Goal: Task Accomplishment & Management: Manage account settings

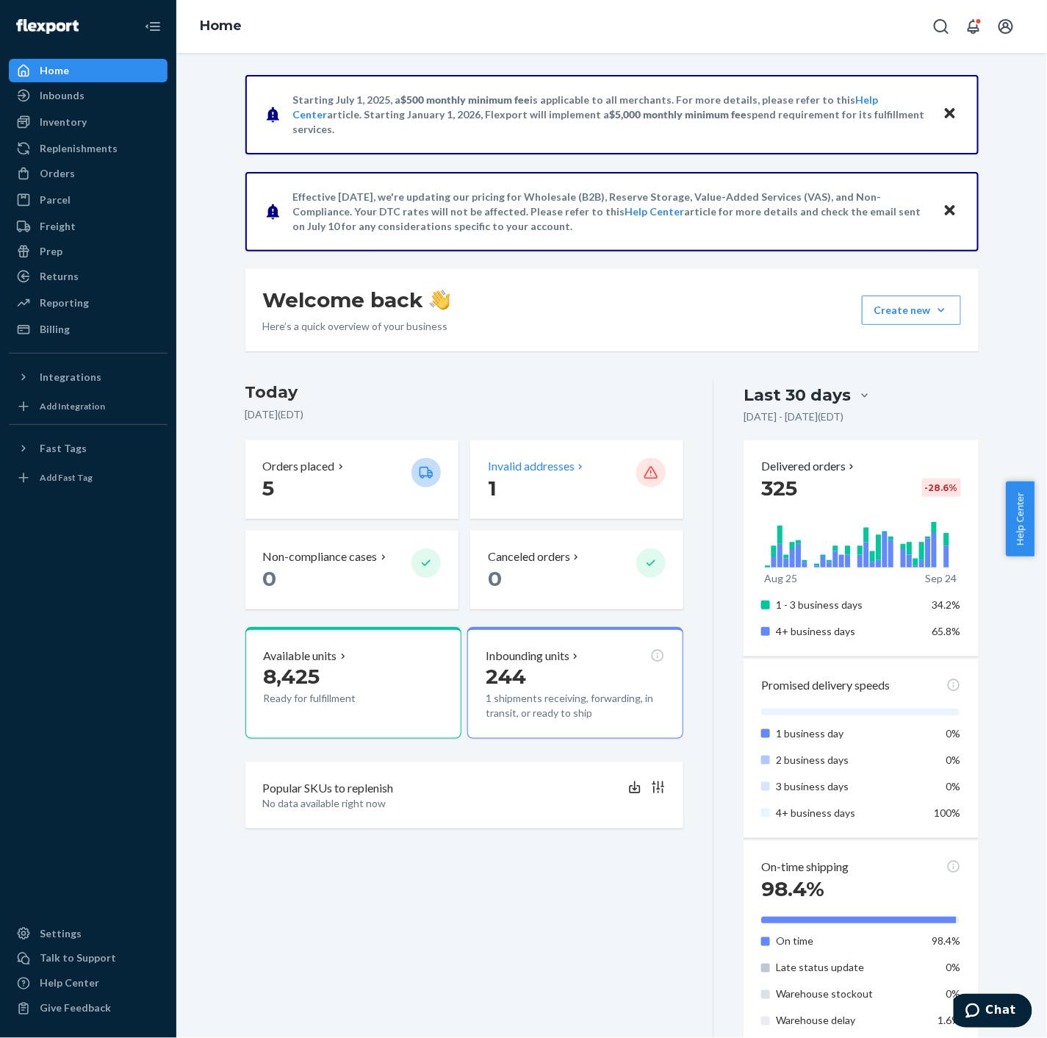
click at [555, 478] on p "1" at bounding box center [556, 488] width 137 height 26
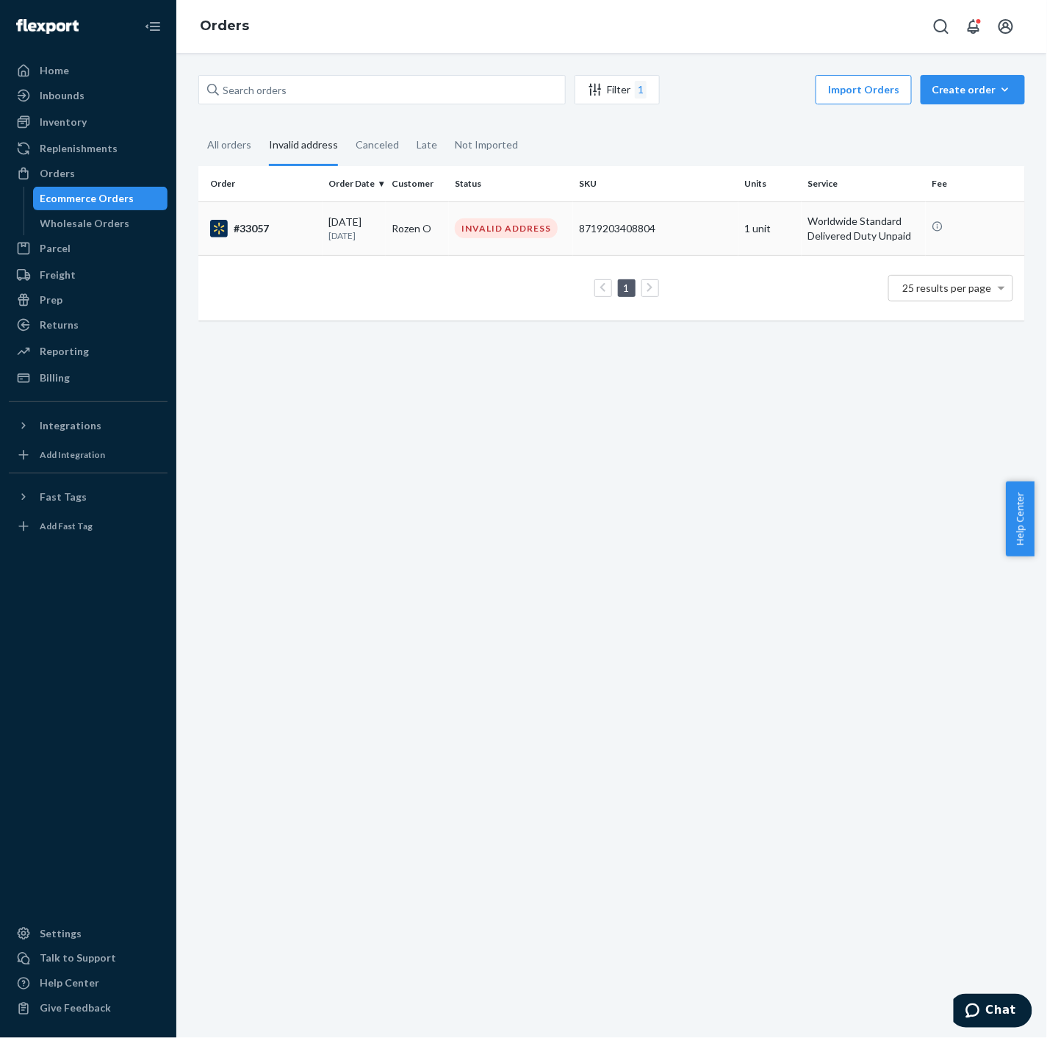
click at [291, 224] on div "#33057" at bounding box center [263, 229] width 107 height 18
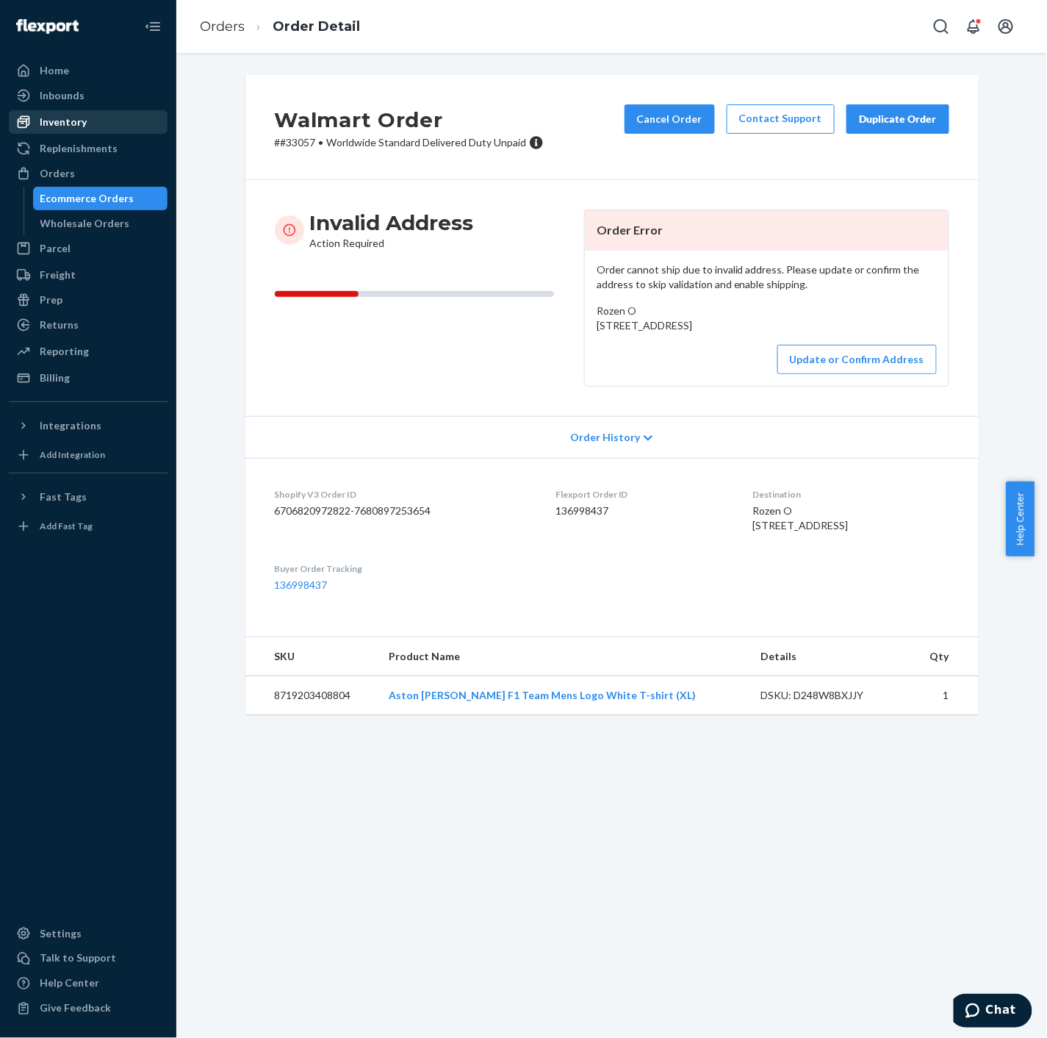
click at [81, 122] on div "Inventory" at bounding box center [63, 122] width 47 height 15
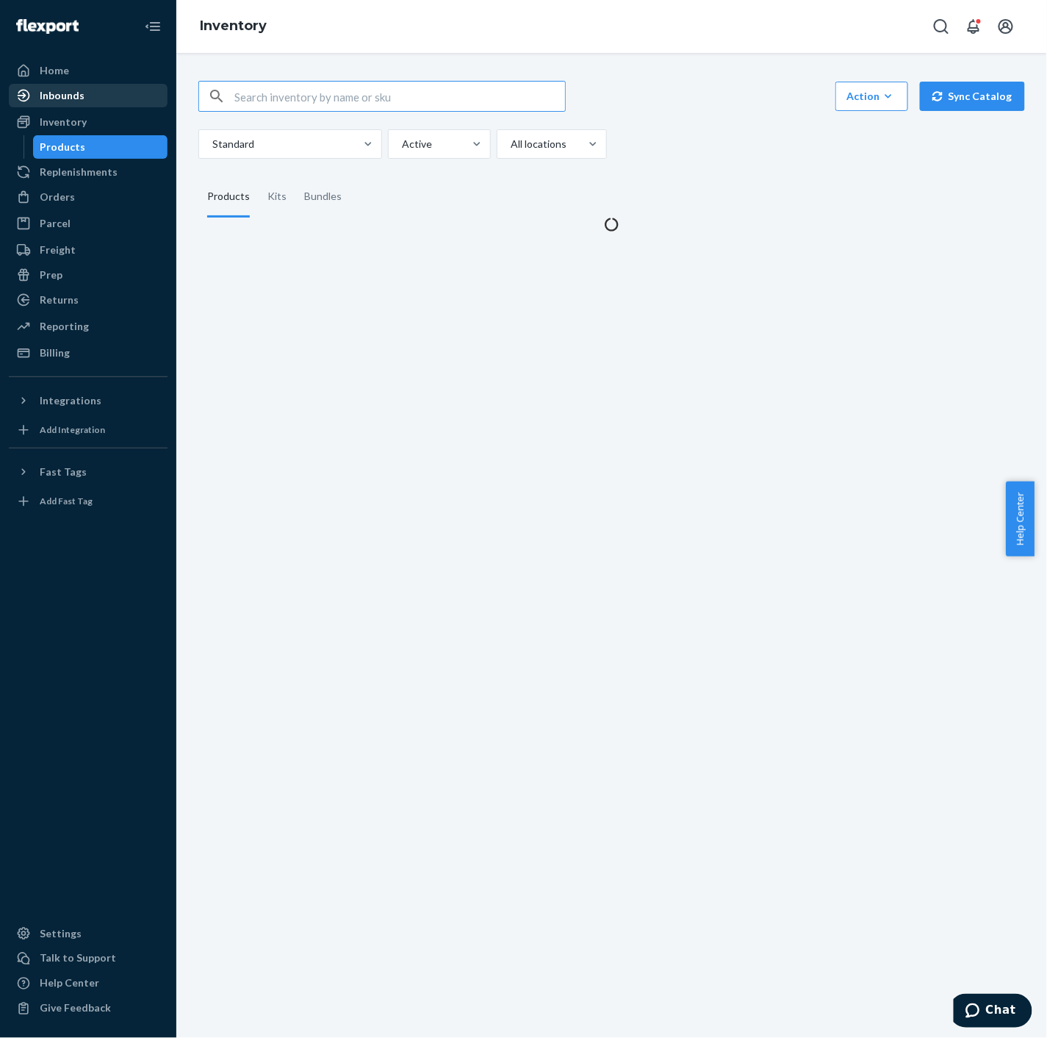
click at [81, 99] on div "Inbounds" at bounding box center [62, 95] width 45 height 15
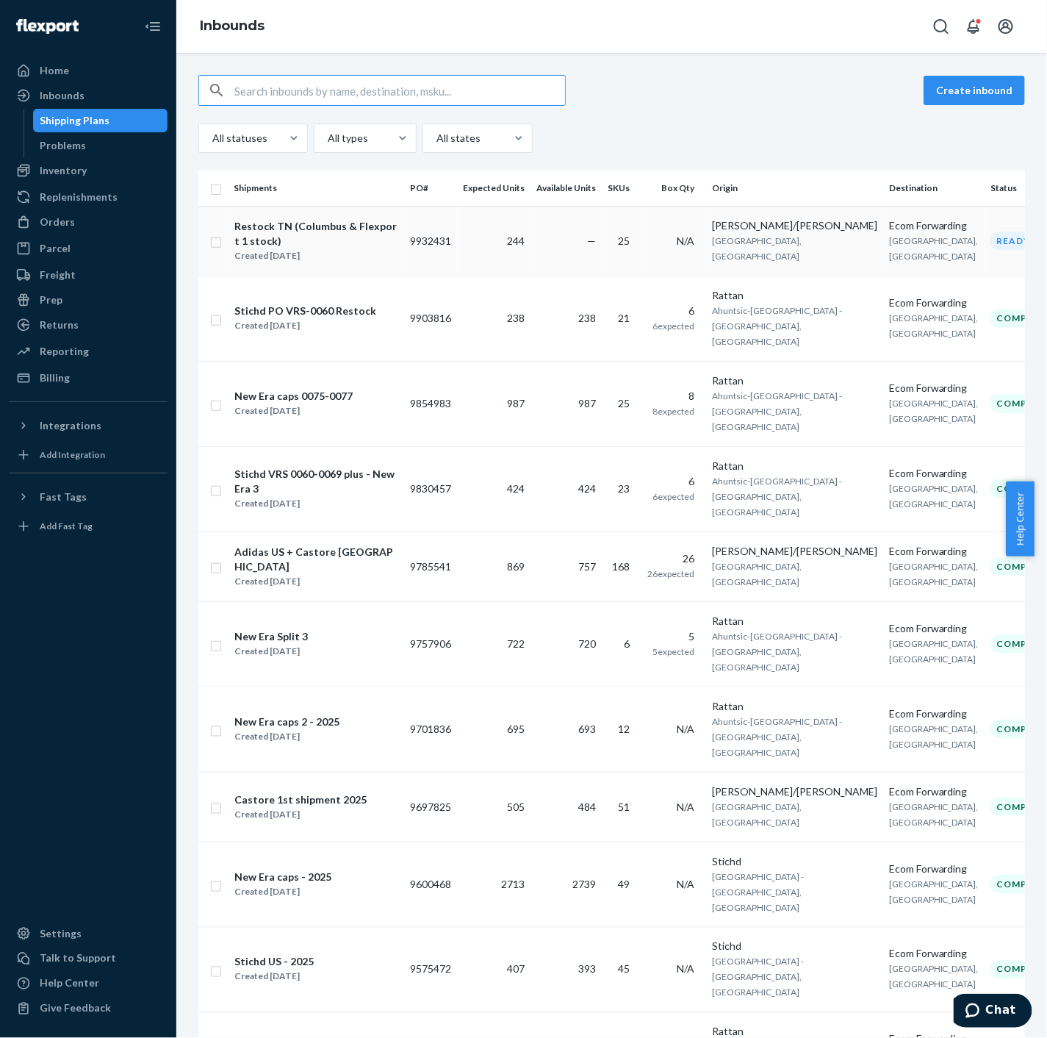
click at [251, 231] on div "Restock TN (Columbus & Flexport 1 stock)" at bounding box center [315, 233] width 163 height 29
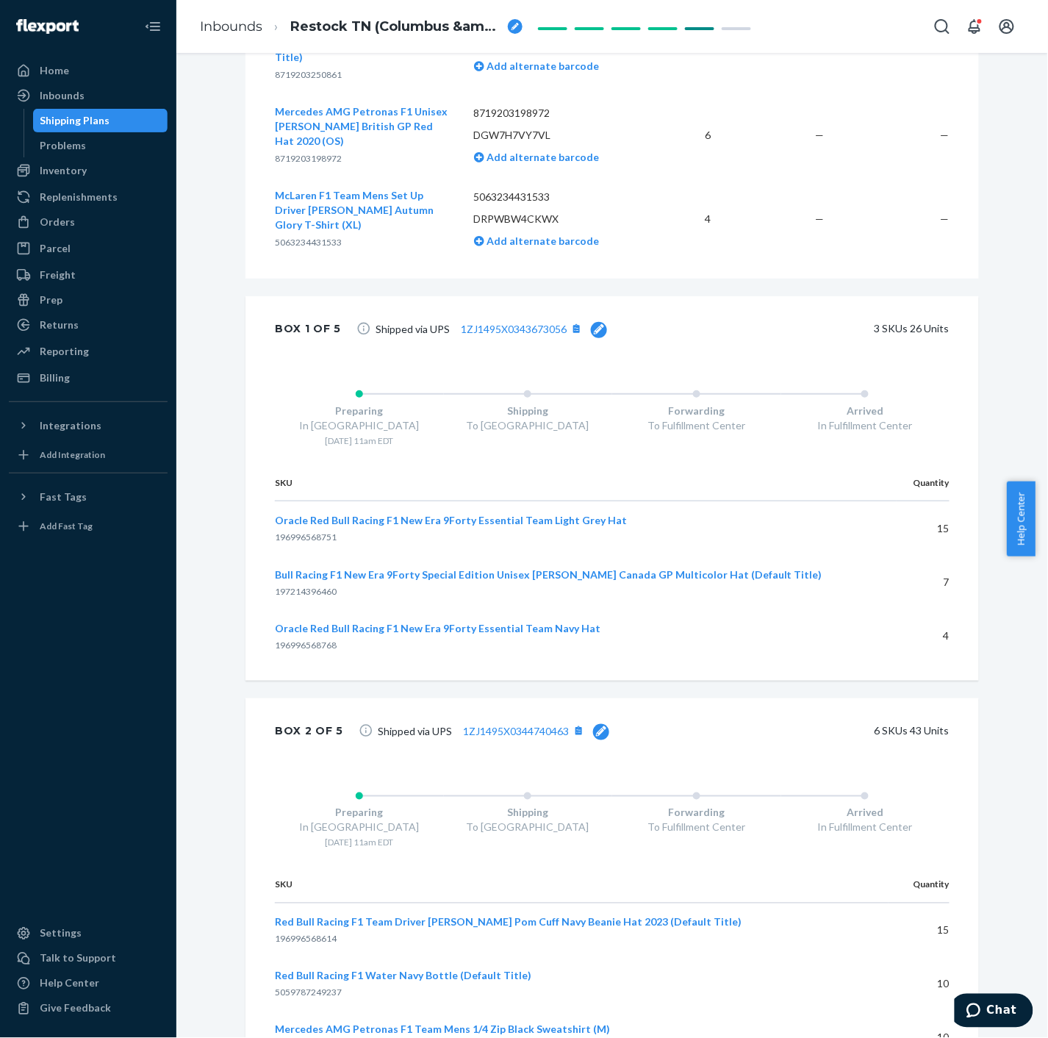
scroll to position [2613, 0]
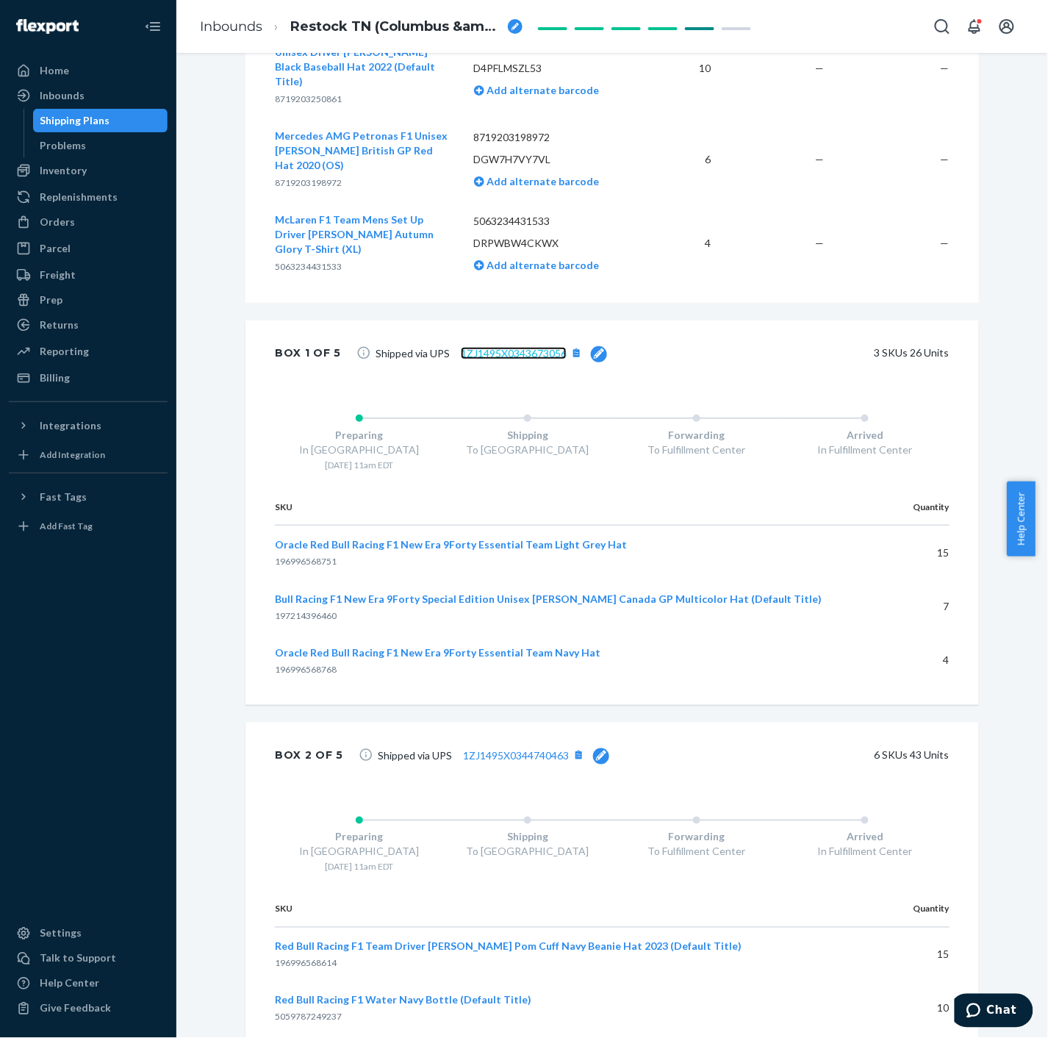
click at [495, 347] on link "1ZJ1495X0343673056" at bounding box center [514, 353] width 106 height 12
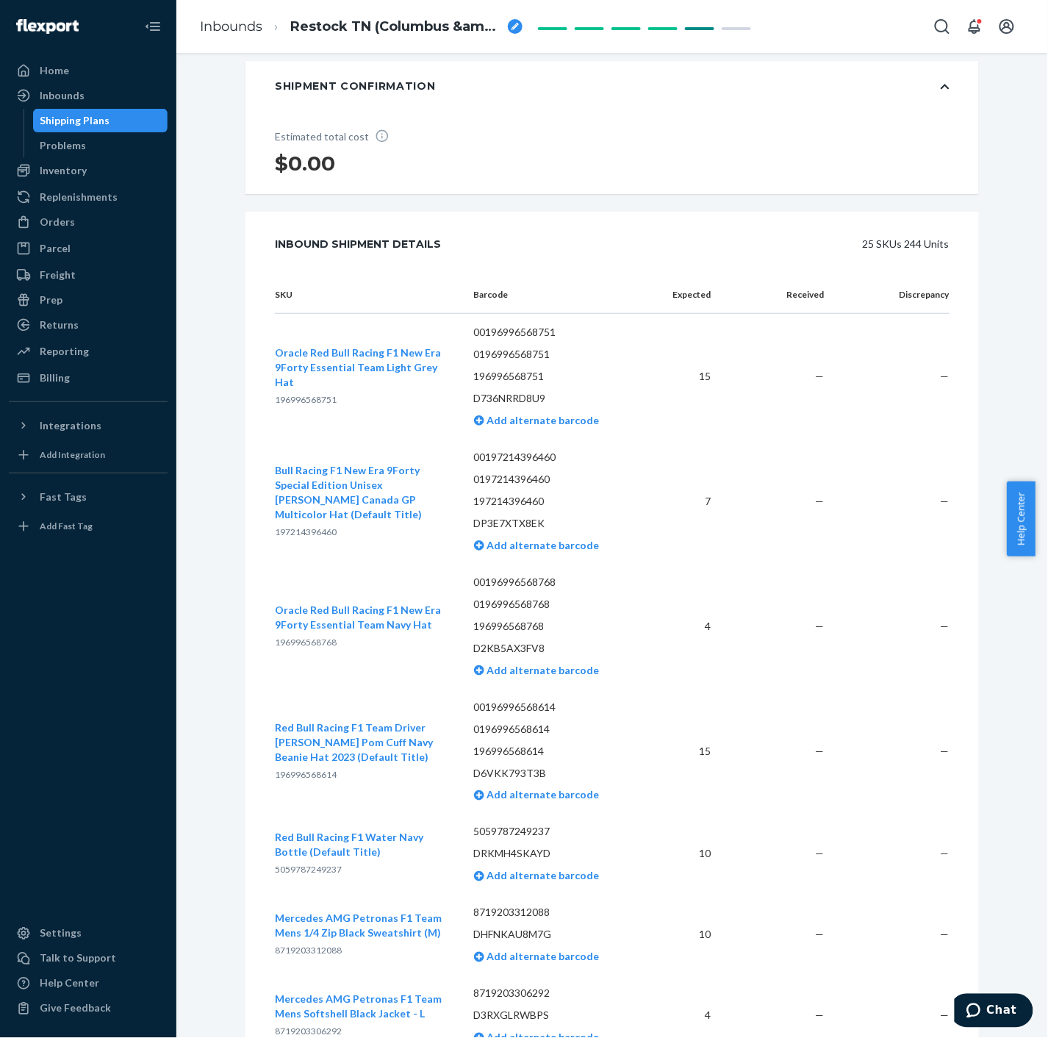
scroll to position [0, 0]
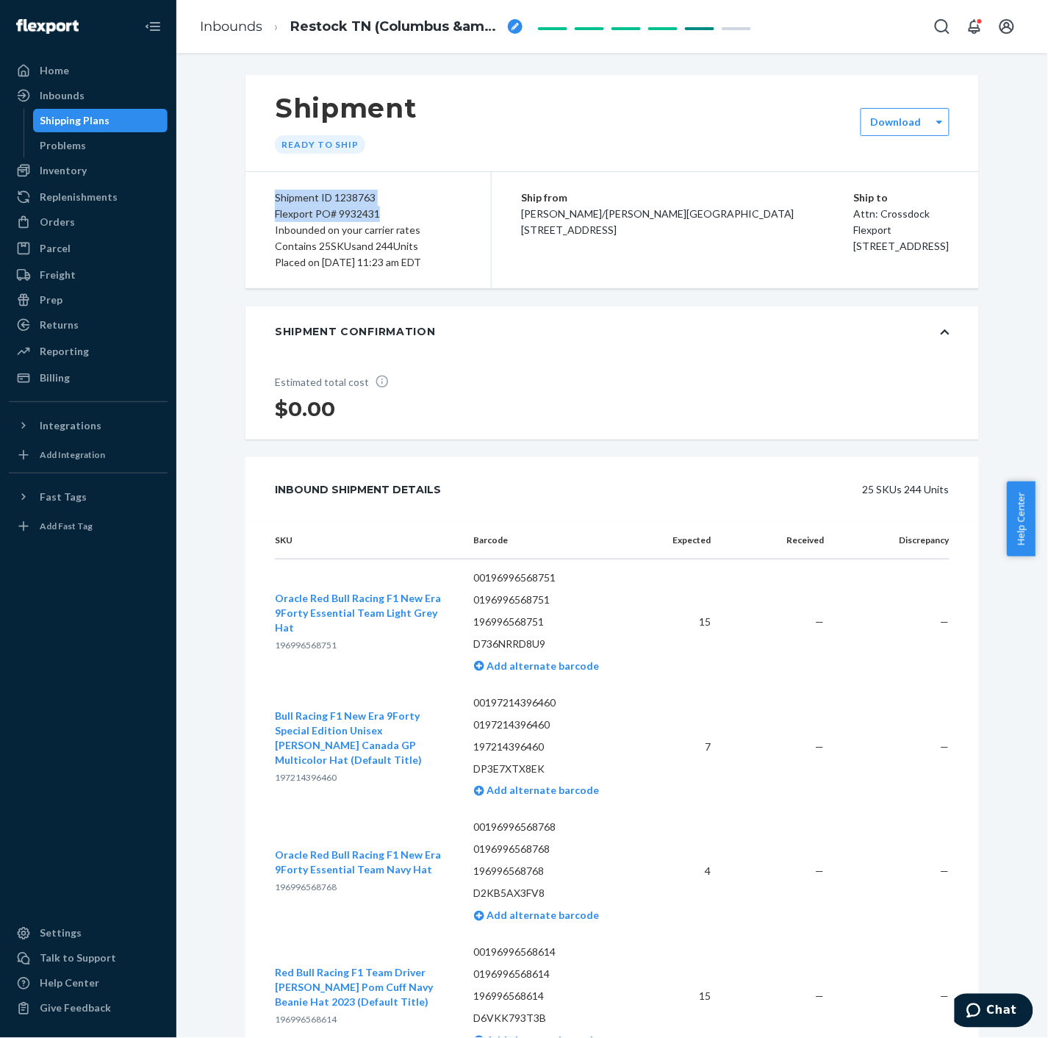
drag, startPoint x: 390, startPoint y: 209, endPoint x: 265, endPoint y: 196, distance: 124.9
click at [265, 196] on div "Shipment ID 1238763 Flexport PO# 9932431 Inbounded on your carrier rates Contai…" at bounding box center [369, 230] width 246 height 116
copy div "Shipment ID 1238763 Flexport PO# 9932431"
click at [980, 1003] on icon "Chat" at bounding box center [973, 1010] width 15 height 15
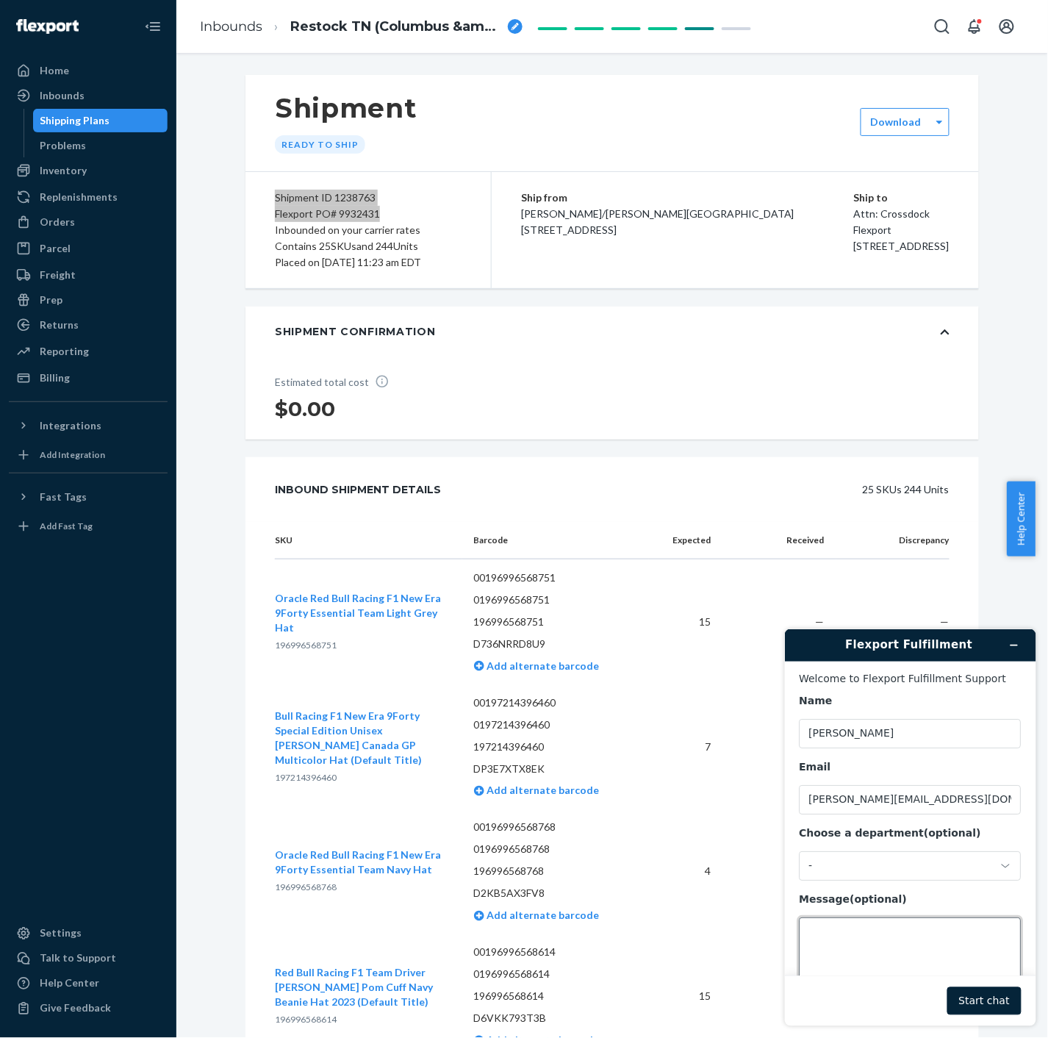
click at [877, 931] on textarea "Message (optional)" at bounding box center [910, 958] width 222 height 82
paste textarea "Shipment ID 1238763 Flexport PO# 9932431"
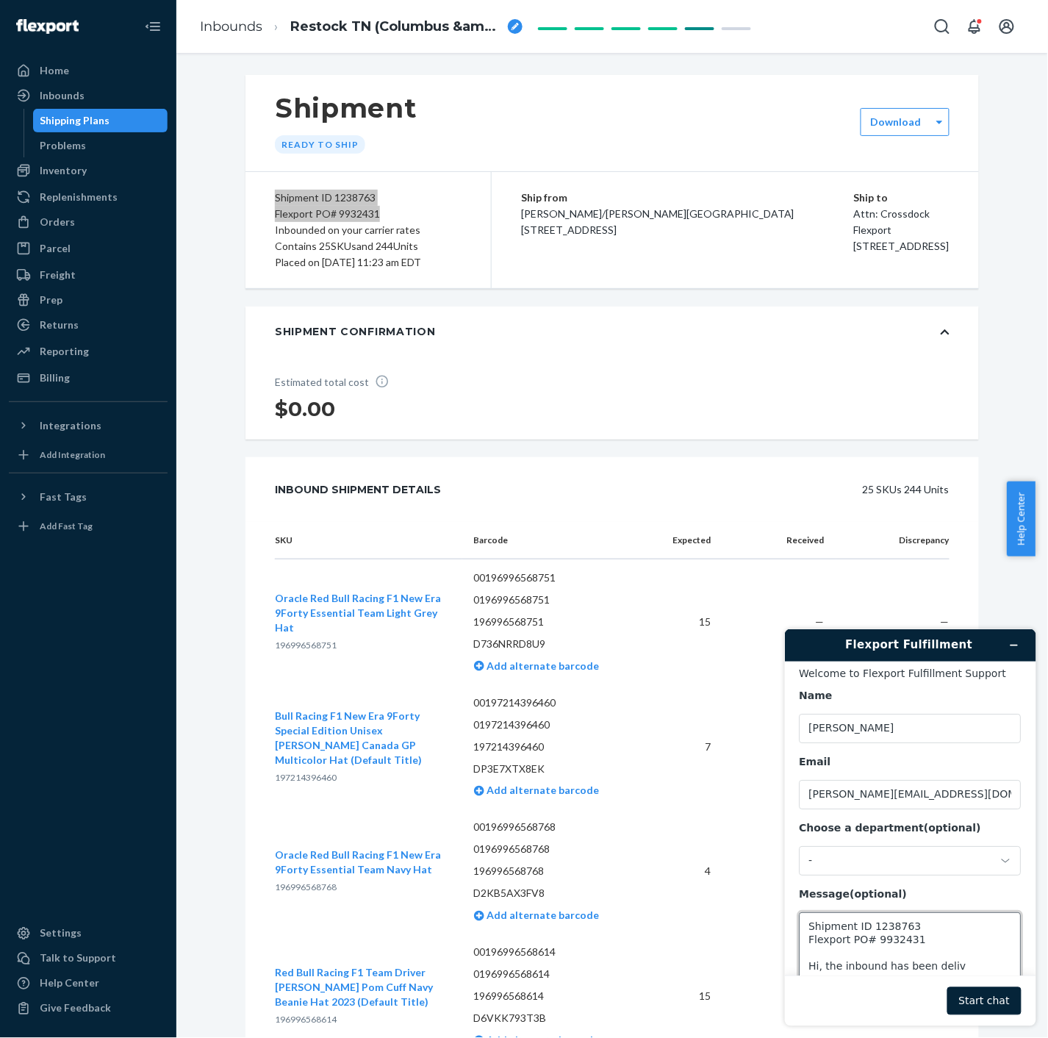
scroll to position [12, 0]
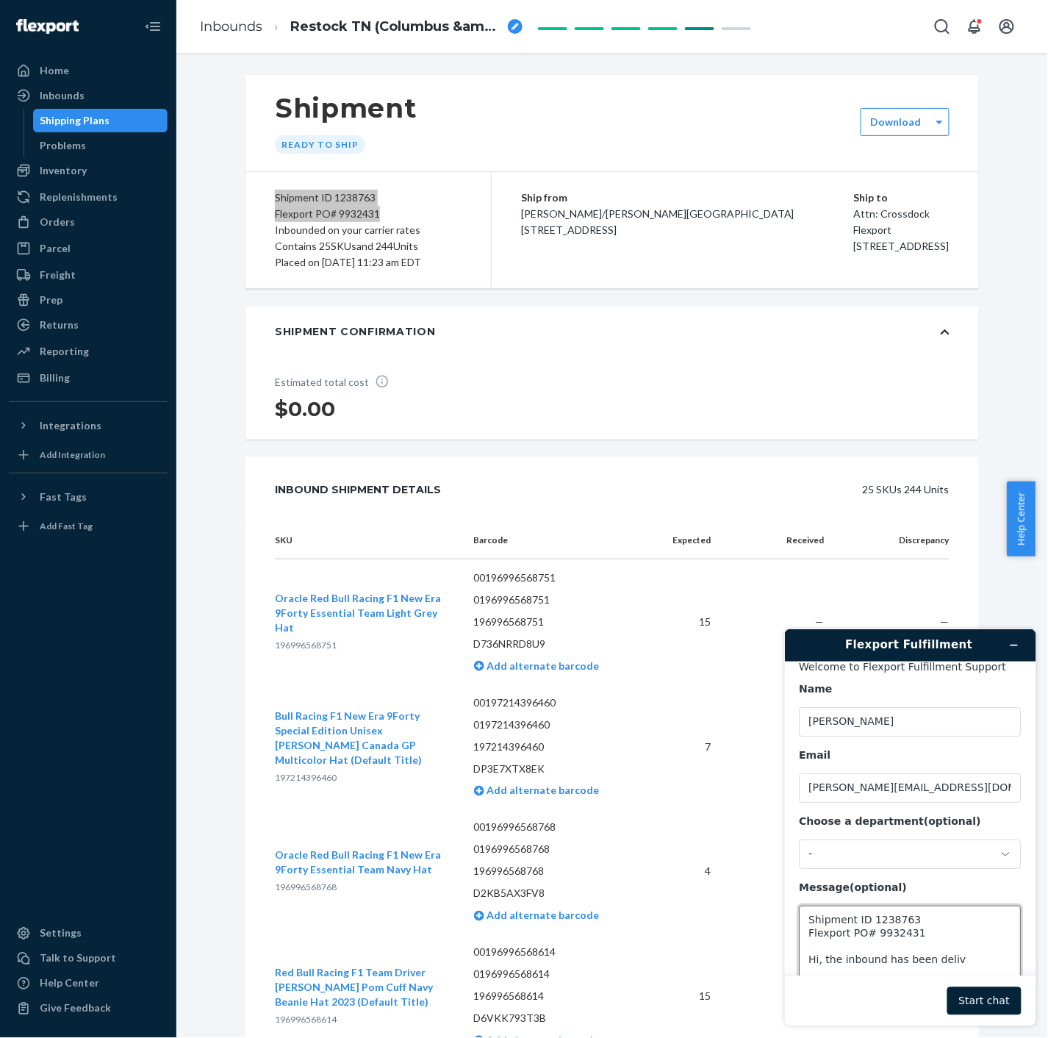
drag, startPoint x: 967, startPoint y: 967, endPoint x: 850, endPoint y: 956, distance: 118.1
click at [850, 955] on textarea "Shipment ID 1238763 Flexport PO# 9932431 Hi, the inbound has been deliv" at bounding box center [910, 946] width 222 height 82
click at [825, 958] on textarea "Shipment ID 1238763 Flexport PO# 9932431 Hi, the inbound has been deliv" at bounding box center [910, 946] width 222 height 82
click at [839, 963] on textarea "Shipment ID 1238763 Flexport PO# 9932431 Hi, the inbound has been deliv" at bounding box center [910, 946] width 222 height 82
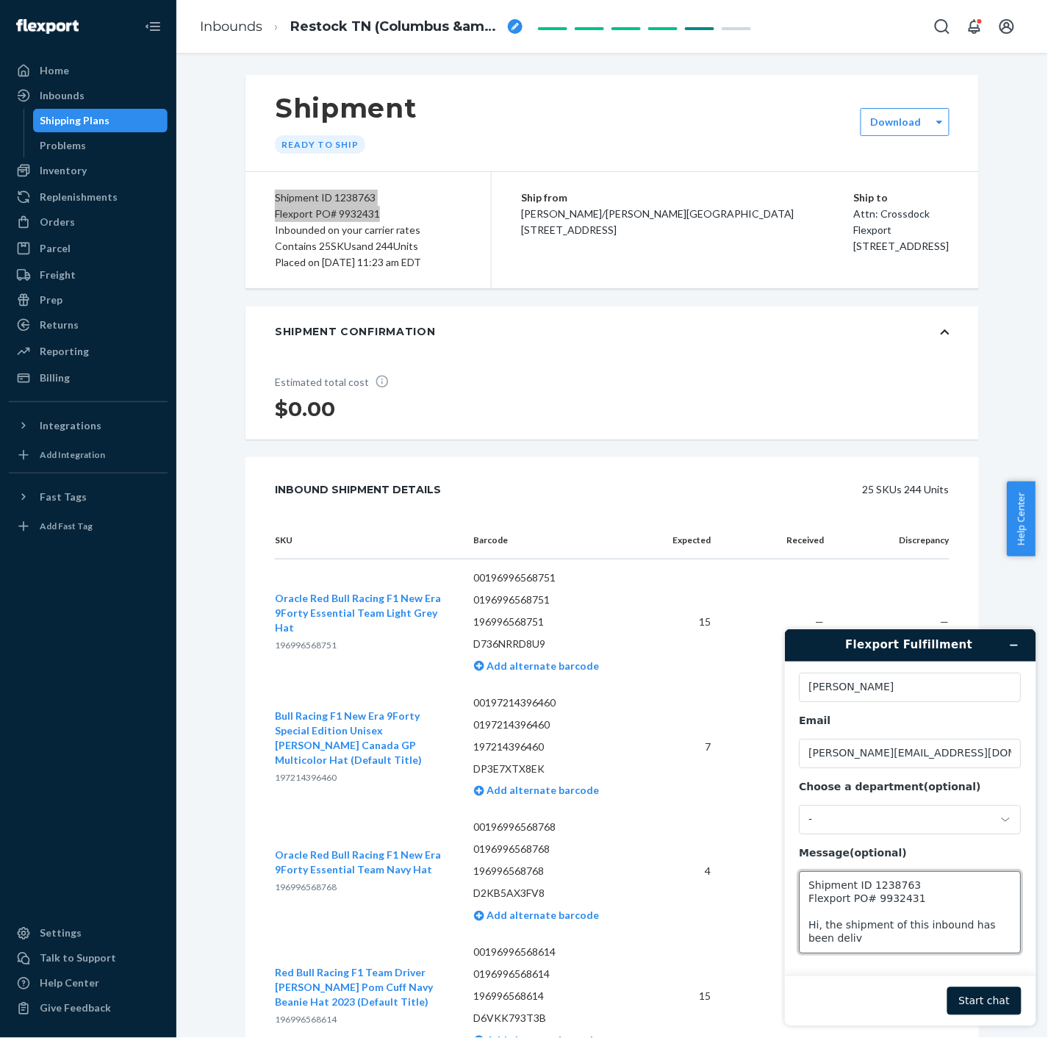
click at [851, 943] on textarea "Shipment ID 1238763 Flexport PO# 9932431 Hi, the shipment of this inbound has b…" at bounding box center [910, 911] width 222 height 82
click at [927, 943] on textarea "Shipment ID 1238763 Flexport PO# 9932431 Hi, the shipment of this inbound has b…" at bounding box center [910, 911] width 222 height 82
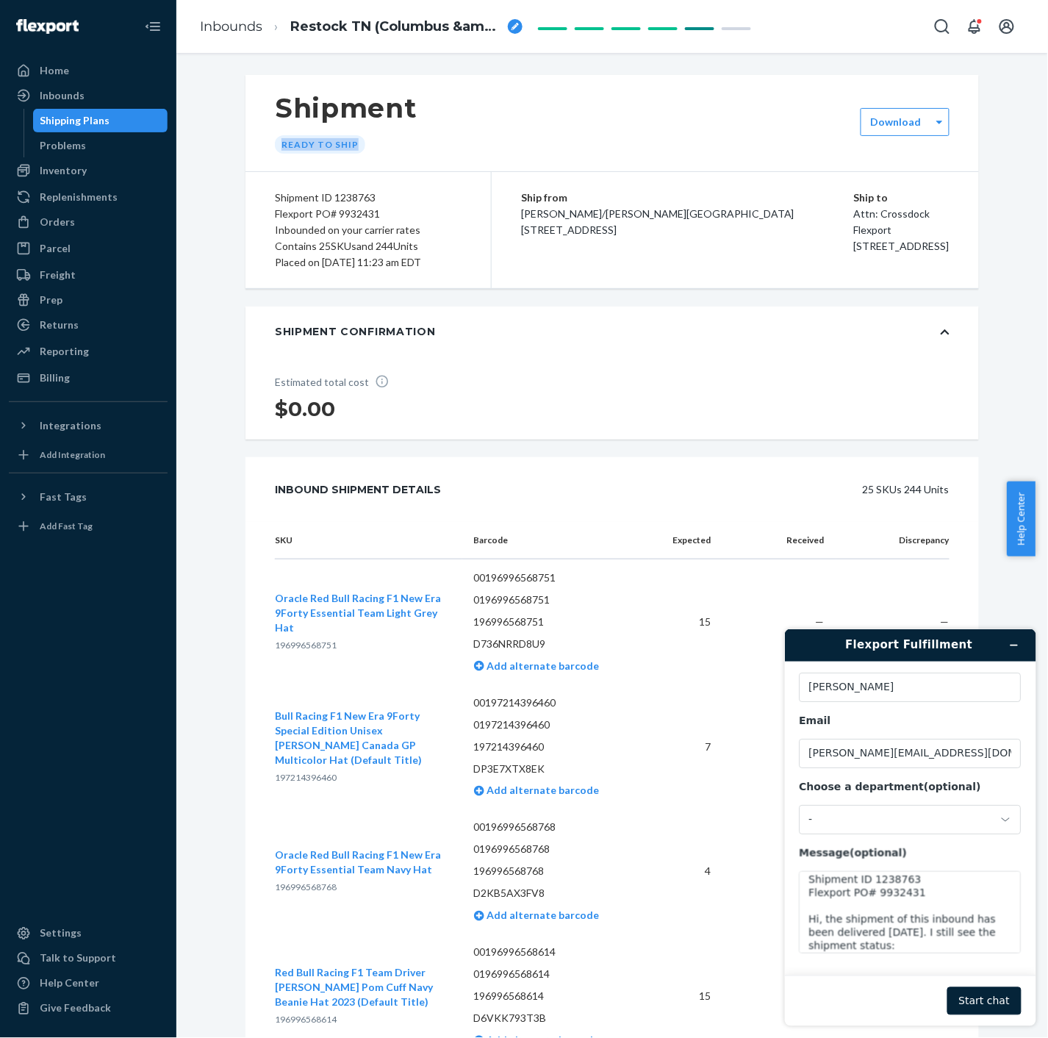
drag, startPoint x: 353, startPoint y: 146, endPoint x: 254, endPoint y: 147, distance: 99.2
click at [254, 147] on div "Shipment Ready to ship" at bounding box center [613, 123] width 734 height 96
copy div "Ready to ship"
click at [923, 947] on textarea "Shipment ID 1238763 Flexport PO# 9932431 Hi, the shipment of this inbound has b…" at bounding box center [910, 911] width 222 height 82
paste textarea "Ready to ship"
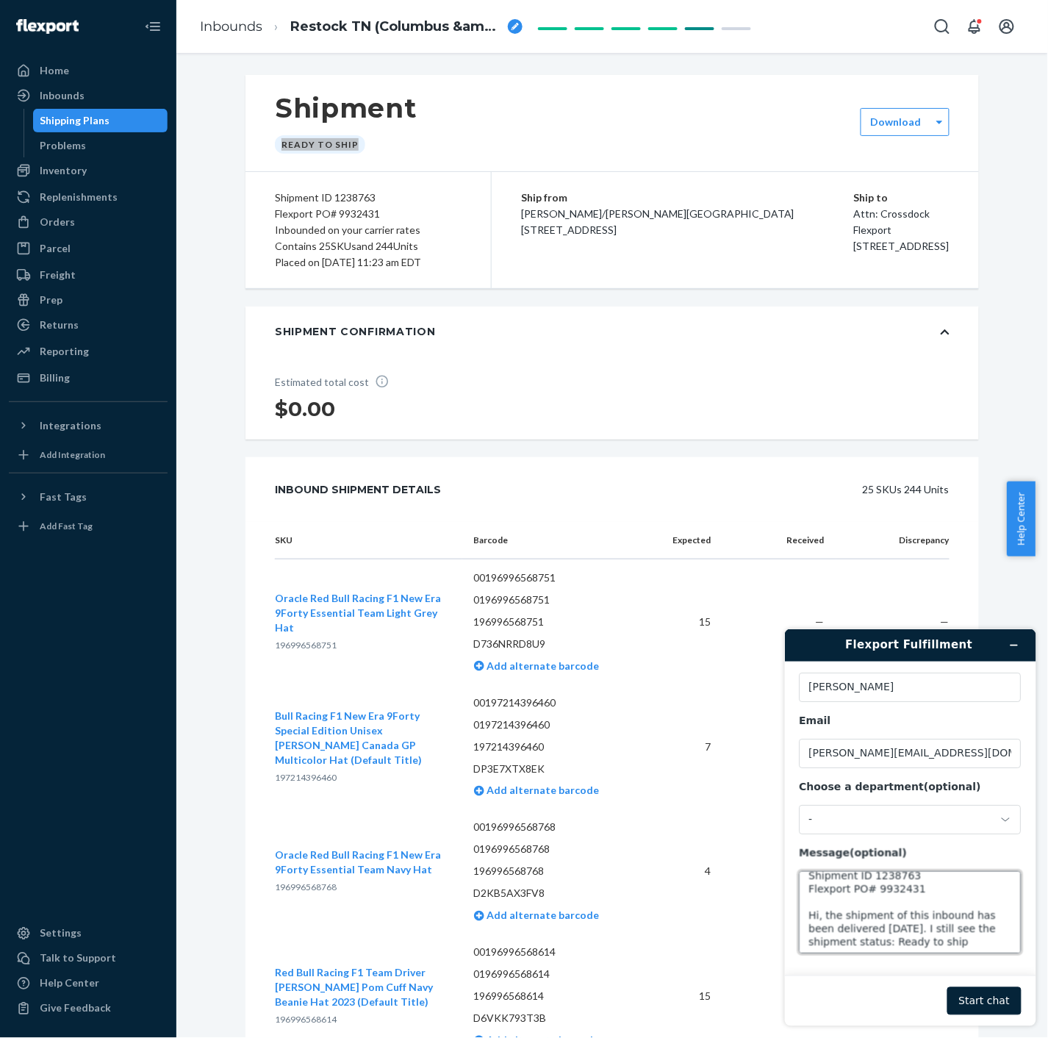
scroll to position [12, 0]
type textarea "Shipment ID 1238763 Flexport PO# 9932431 Hi, the shipment of this inbound has b…"
click at [989, 997] on button "Start chat" at bounding box center [984, 1000] width 74 height 28
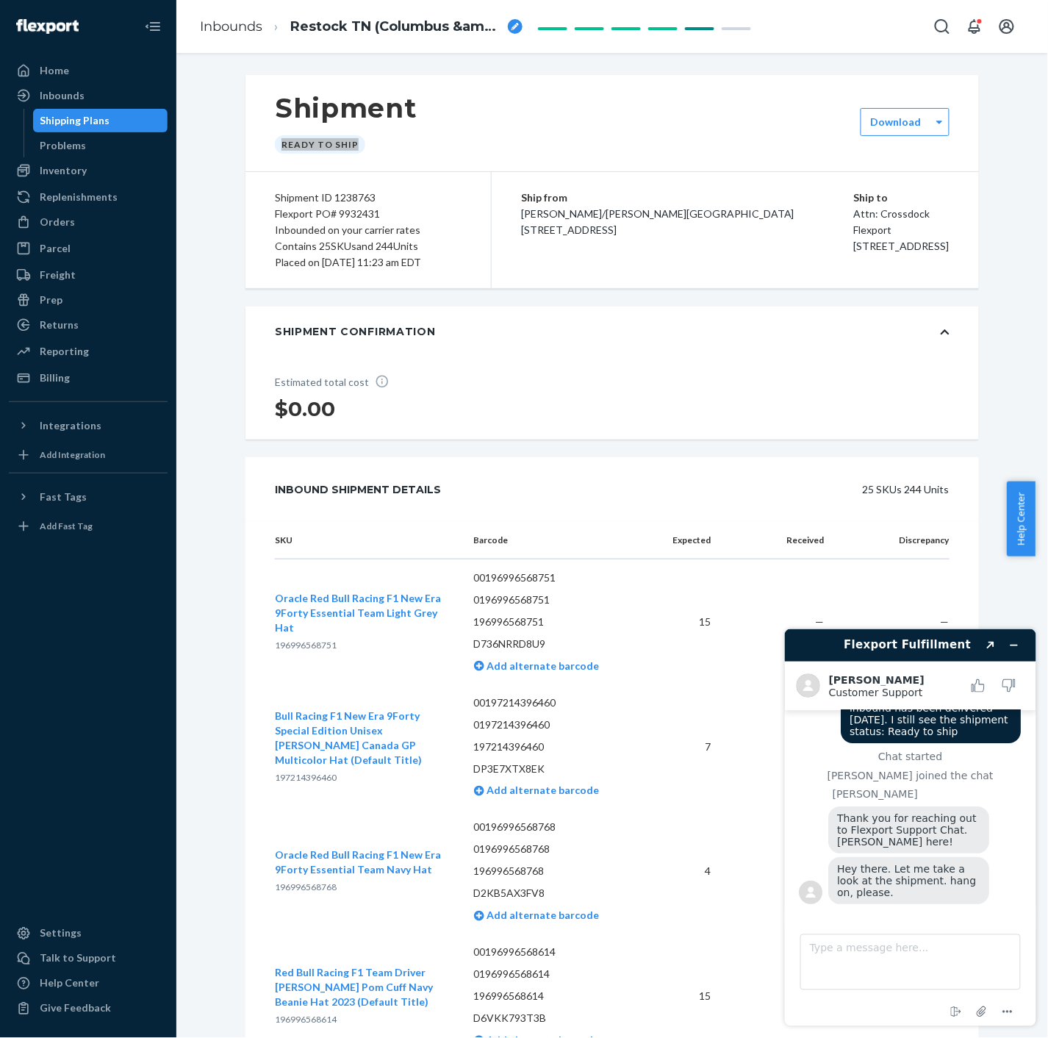
scroll to position [76, 0]
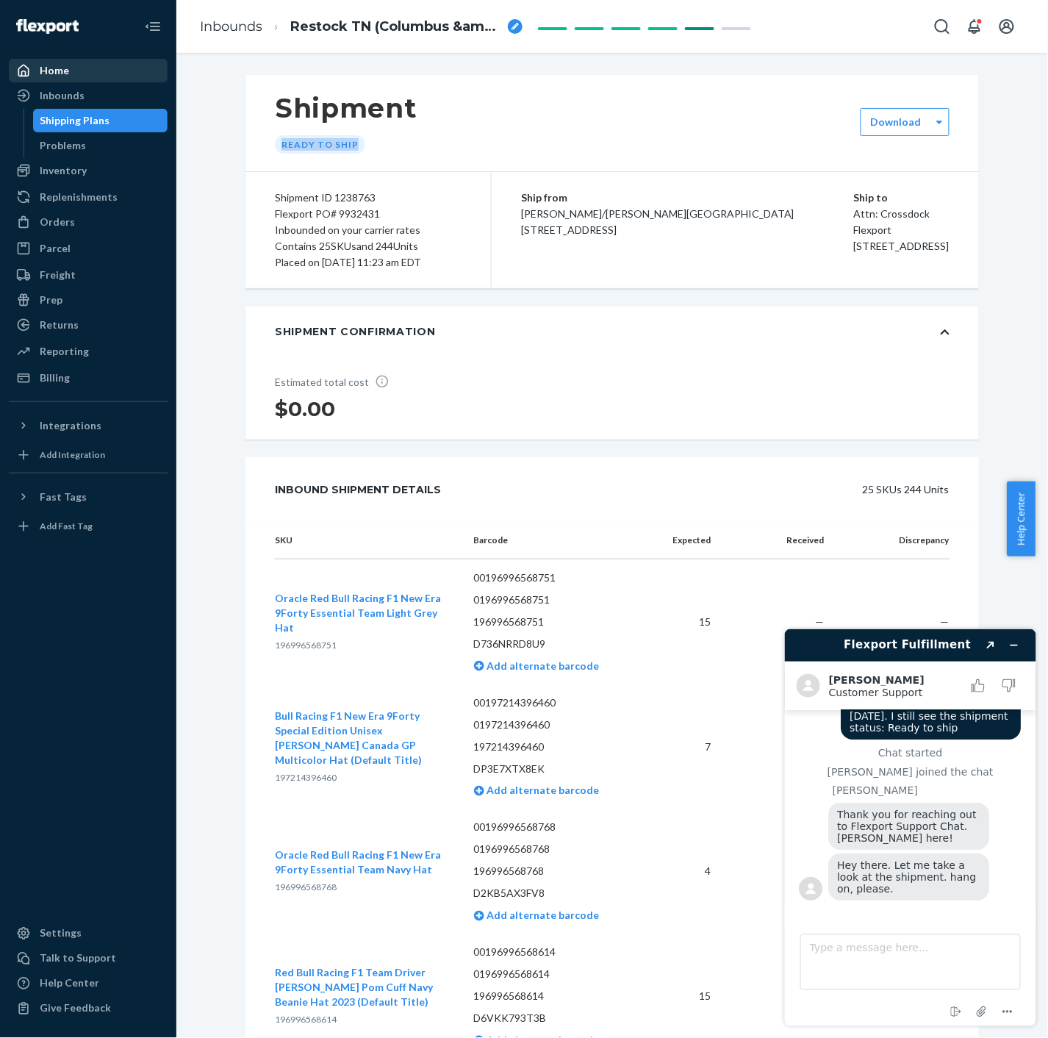
click at [60, 67] on div "Home" at bounding box center [54, 70] width 29 height 15
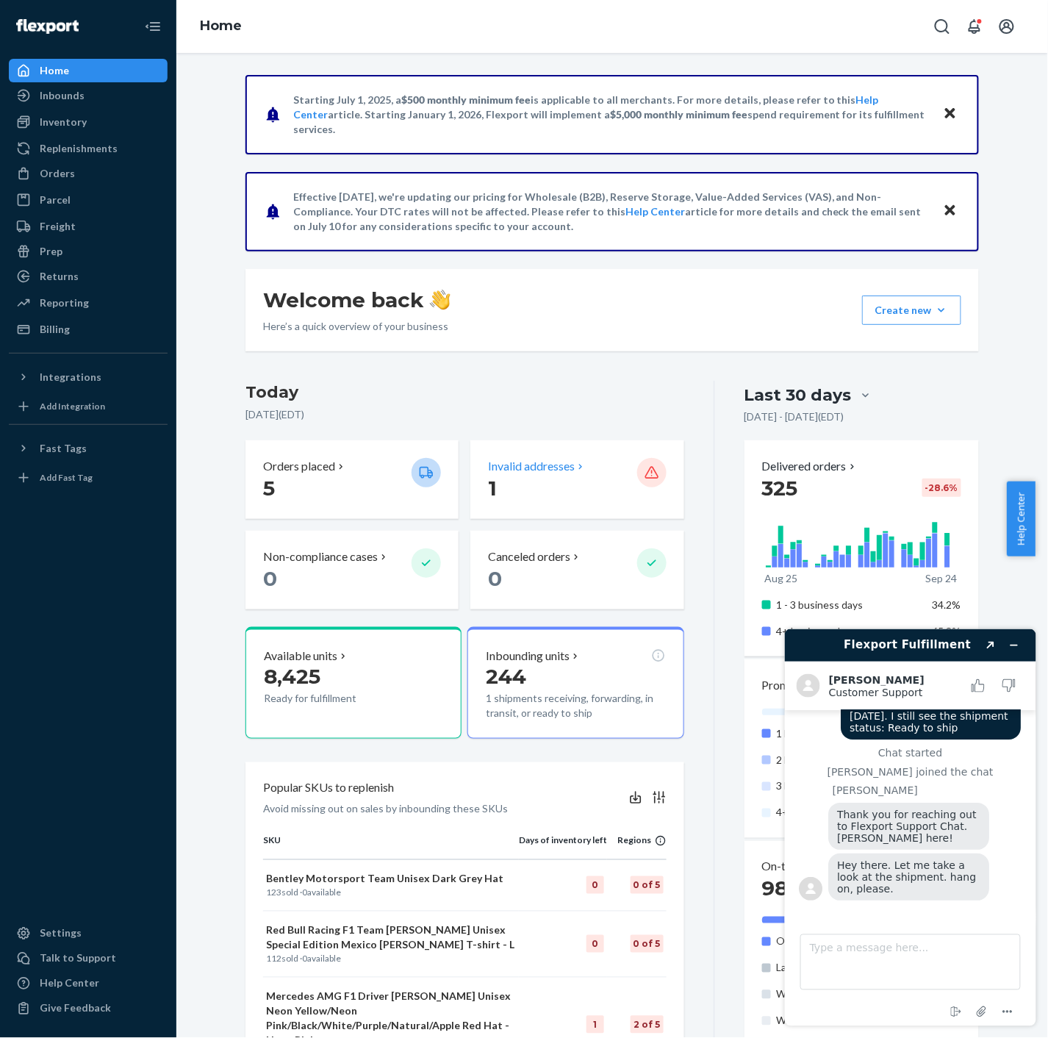
click at [594, 458] on div "Invalid addresses" at bounding box center [556, 466] width 137 height 17
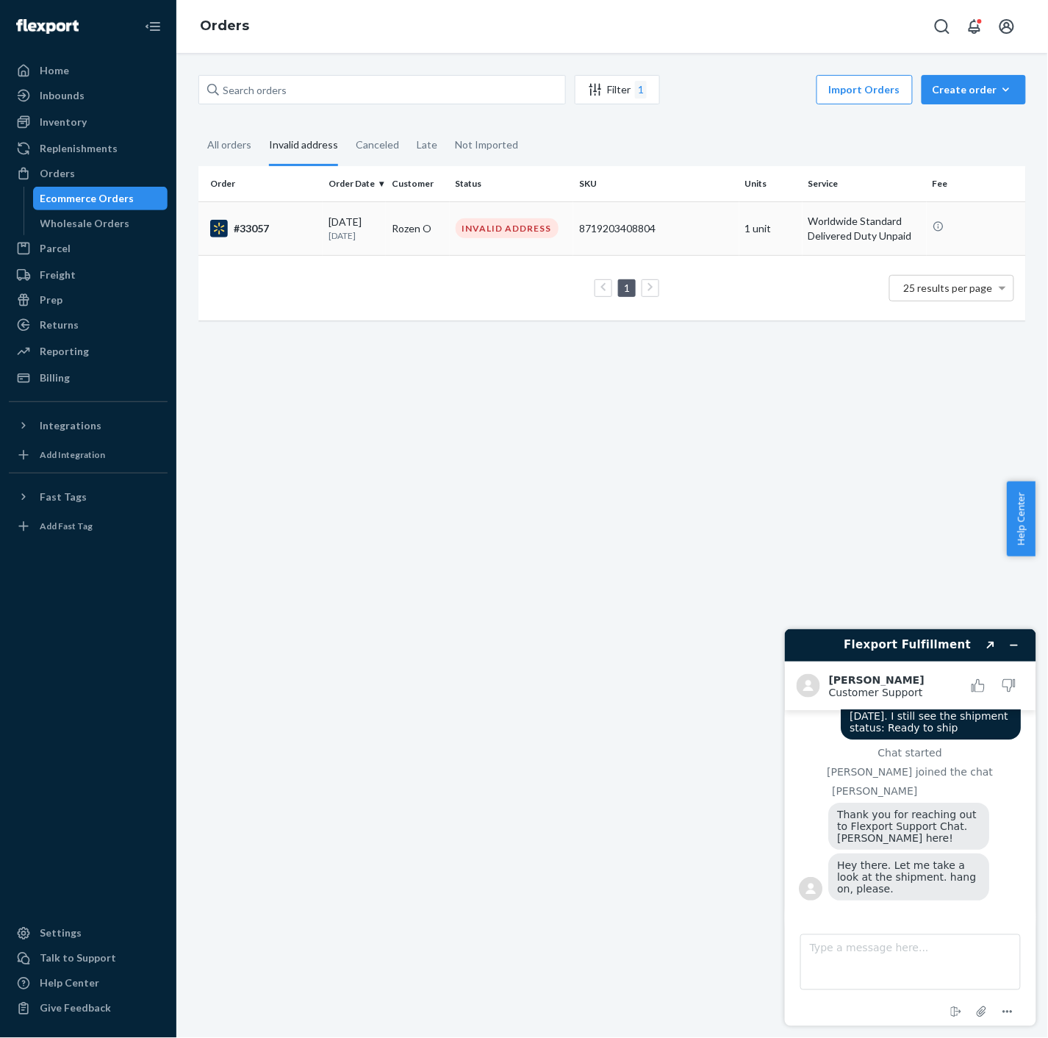
click at [363, 230] on p "[DATE]" at bounding box center [354, 235] width 51 height 12
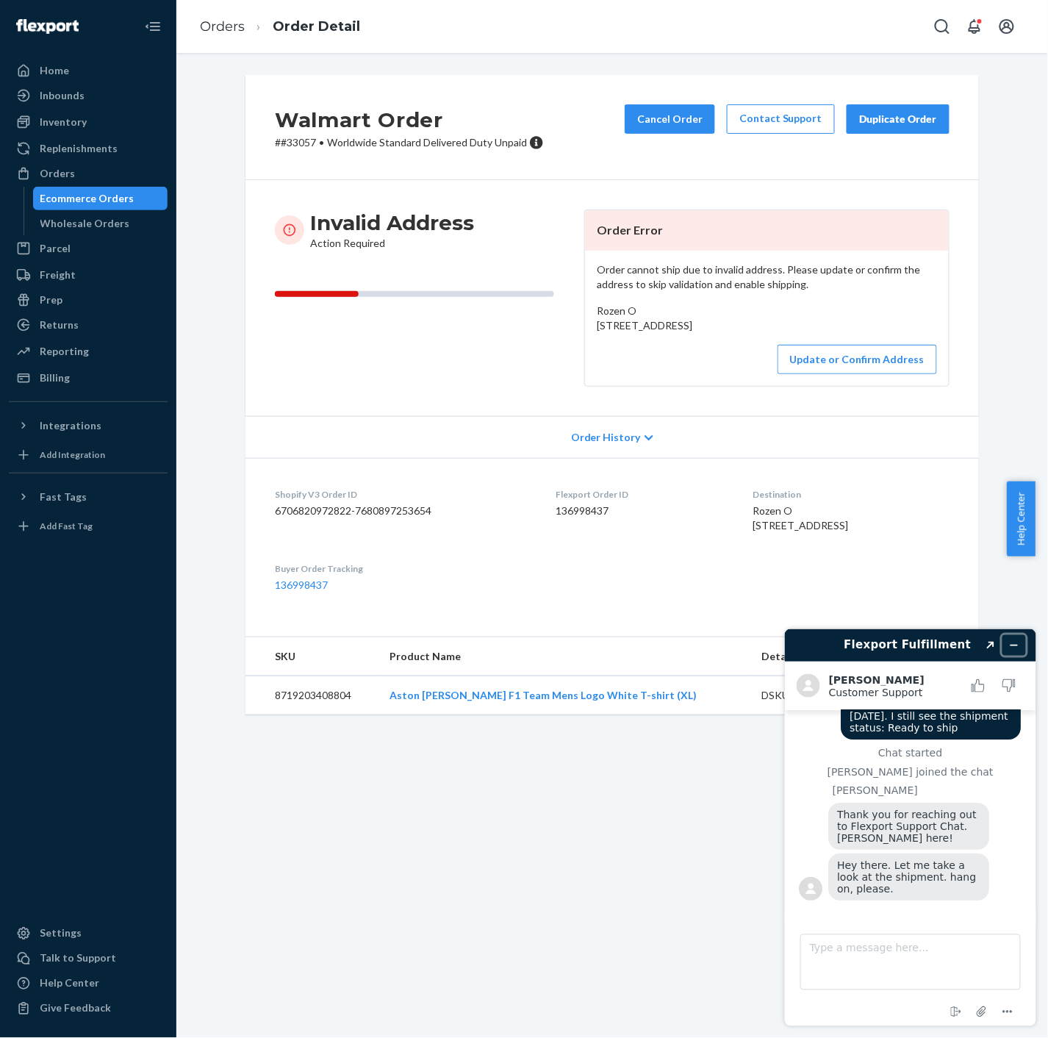
click at [1020, 642] on button "Minimize widget" at bounding box center [1014, 644] width 24 height 21
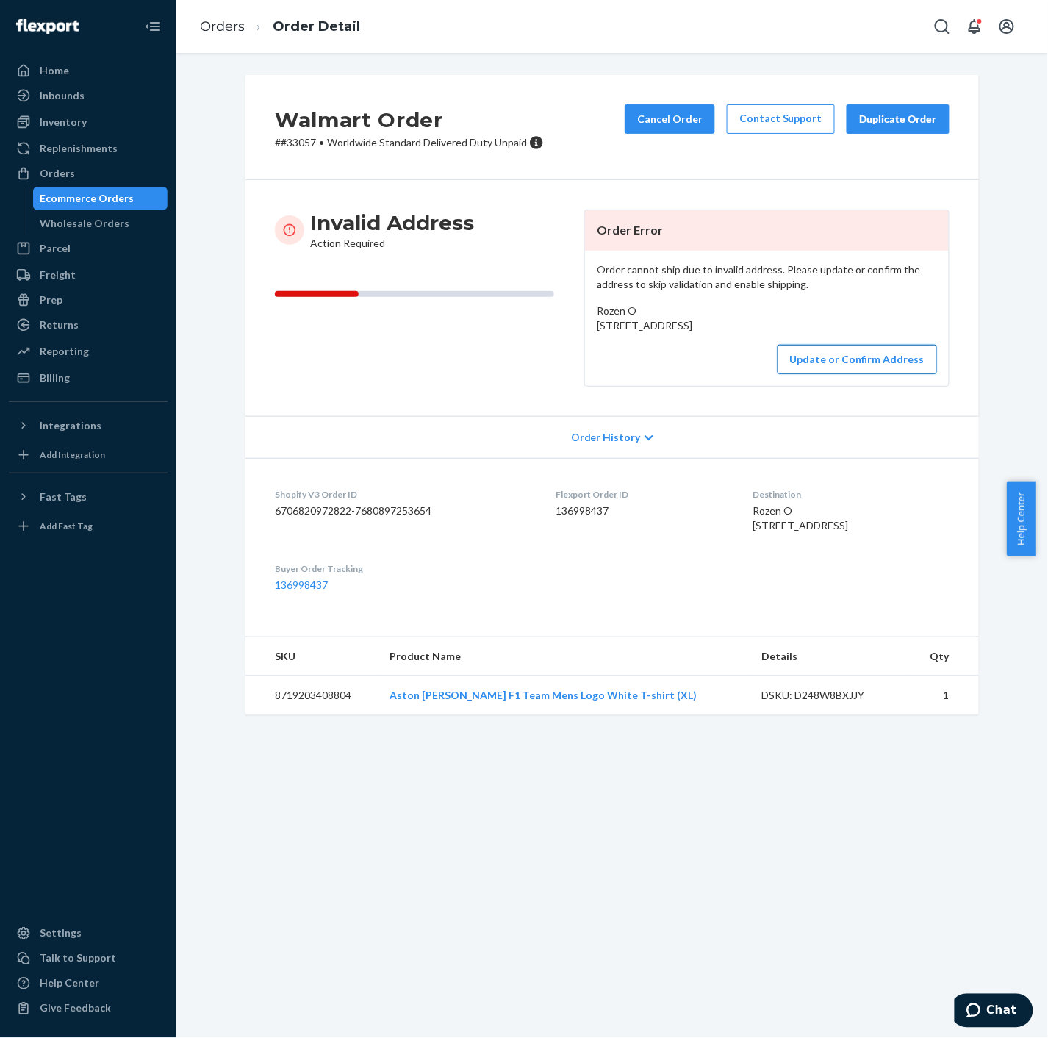
click at [799, 374] on button "Update or Confirm Address" at bounding box center [858, 359] width 160 height 29
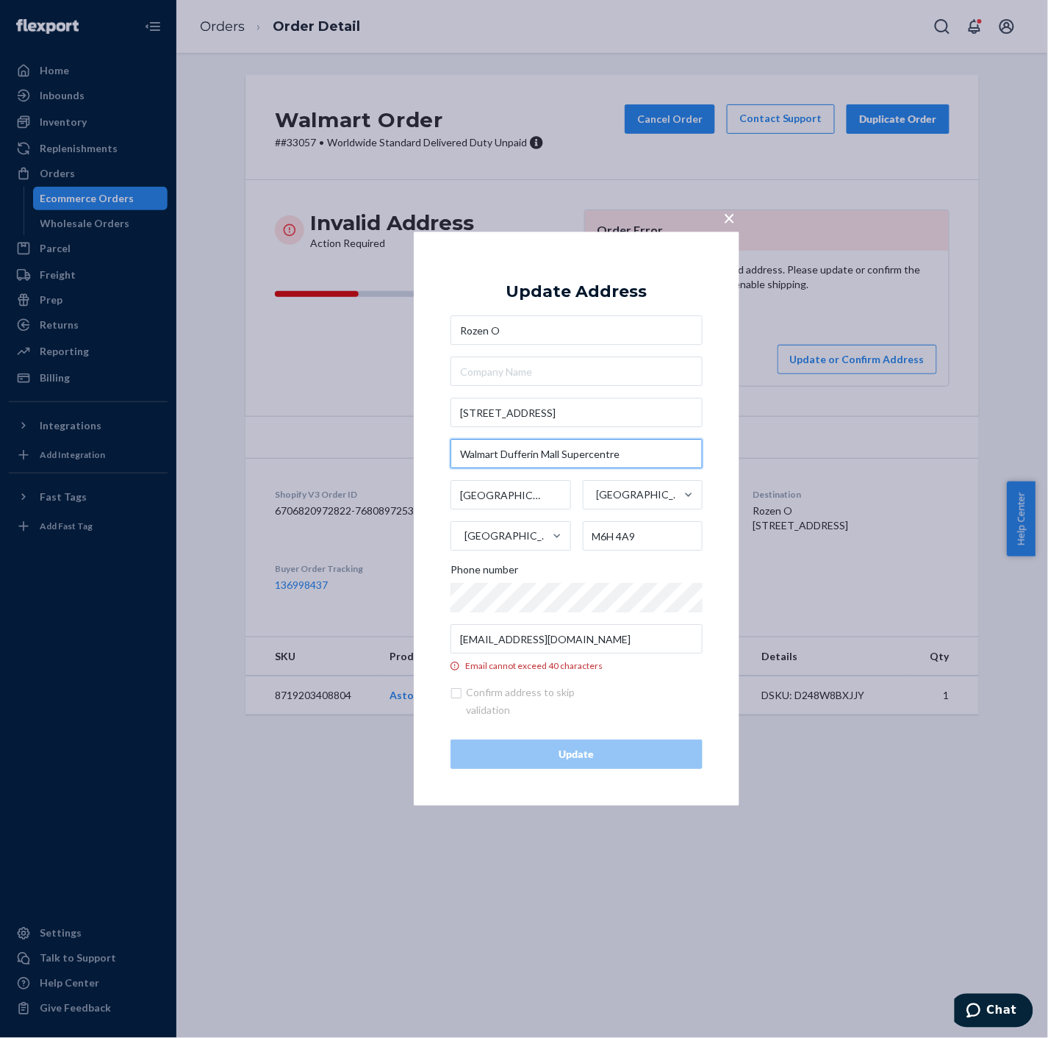
drag, startPoint x: 639, startPoint y: 448, endPoint x: 364, endPoint y: 454, distance: 275.7
click at [364, 454] on div "× Update Address Rozen O [STREET_ADDRESS] Phone number [EMAIL_ADDRESS][DOMAIN_N…" at bounding box center [524, 519] width 1048 height 1038
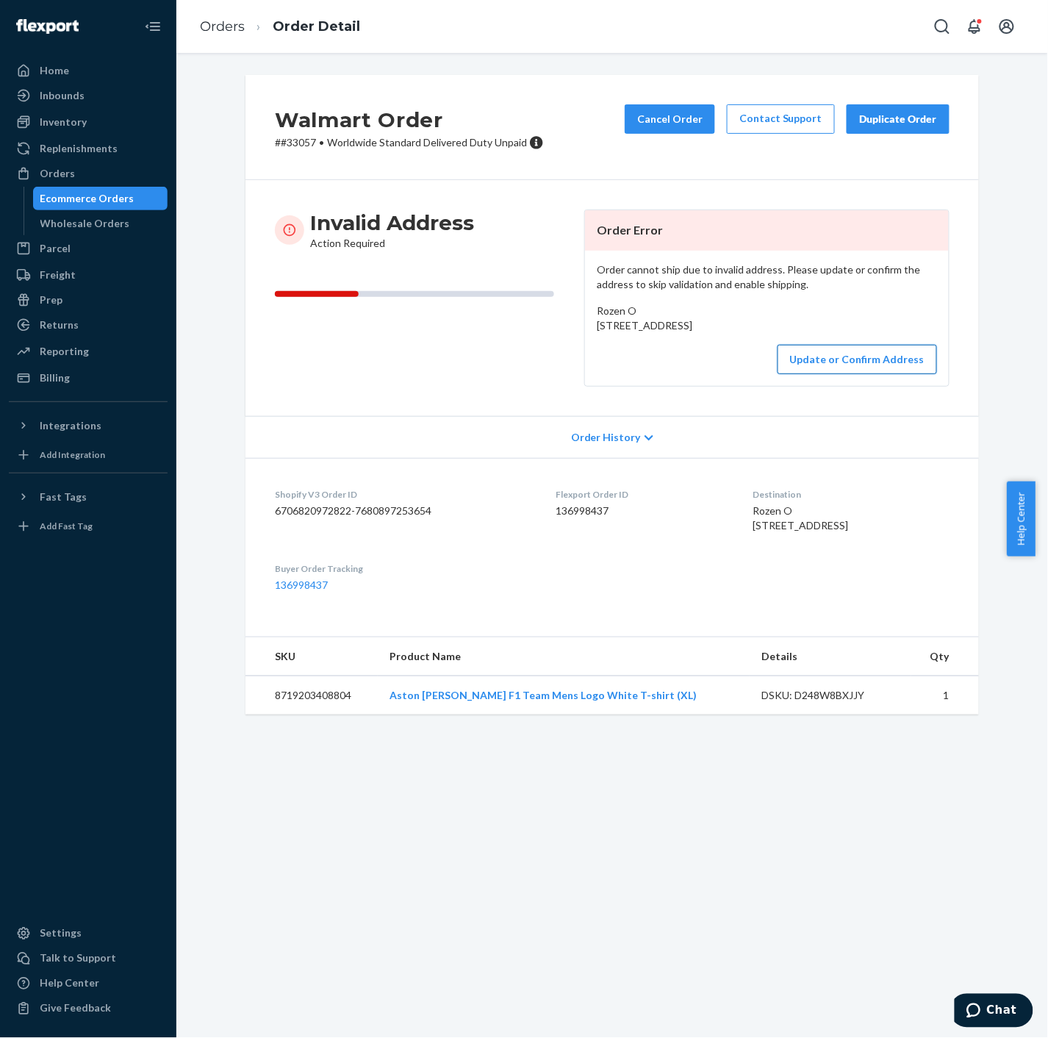
click at [833, 374] on button "Update or Confirm Address" at bounding box center [858, 359] width 160 height 29
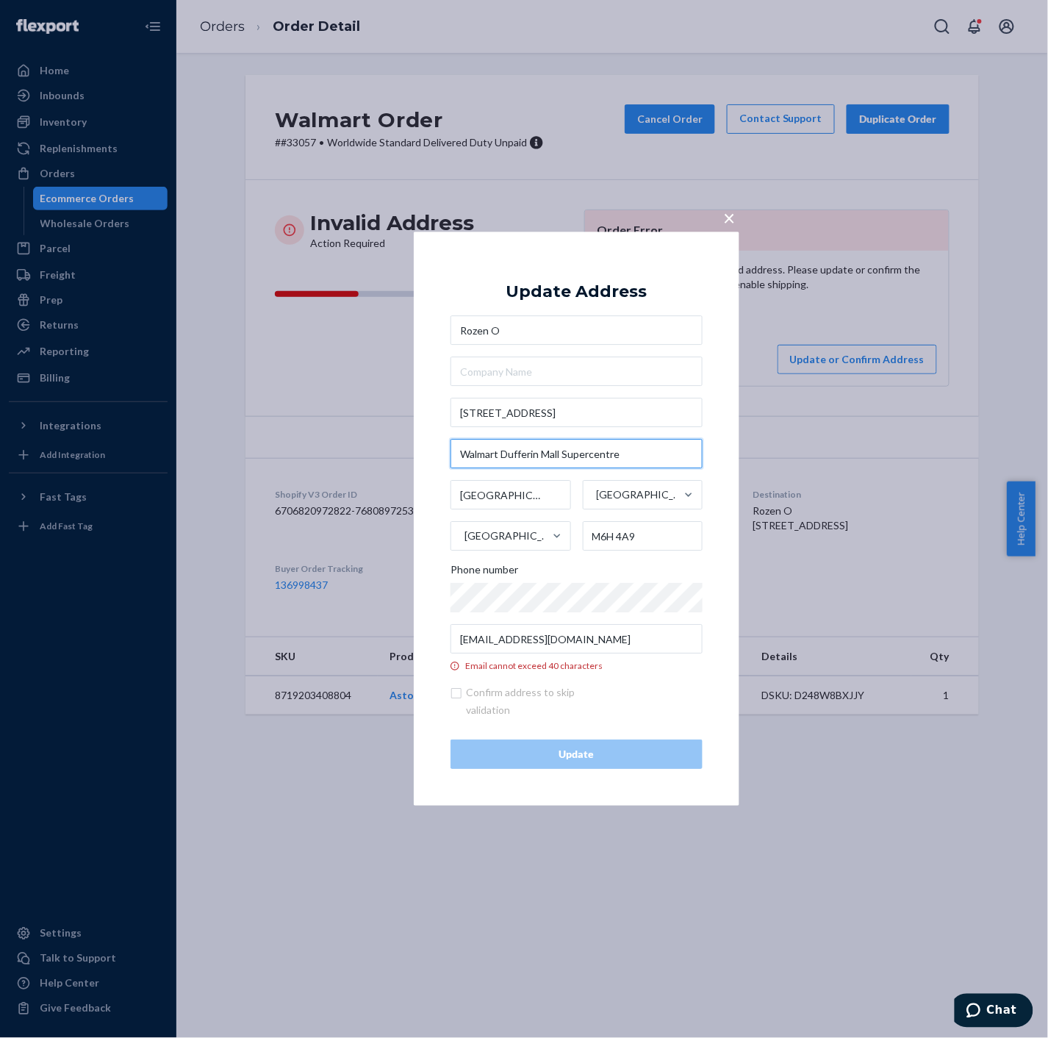
drag, startPoint x: 627, startPoint y: 456, endPoint x: 452, endPoint y: 465, distance: 175.2
click at [452, 465] on input "Walmart Dufferin Mall Supercentre" at bounding box center [577, 454] width 252 height 29
click at [559, 379] on input "text" at bounding box center [577, 371] width 252 height 29
paste input "Walmart Dufferin Mall Supercentre"
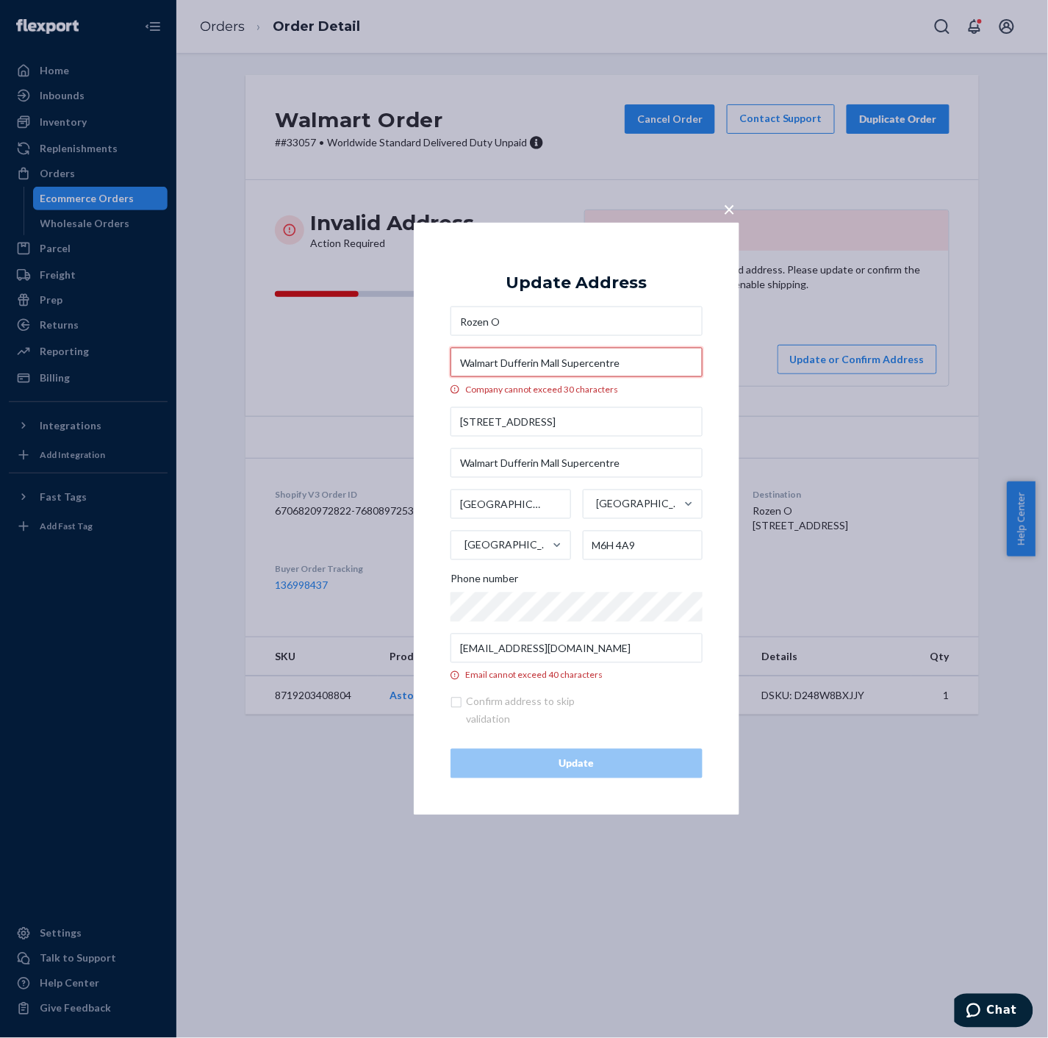
type input "Walmart Dufferin Mall Supercentre"
drag, startPoint x: 657, startPoint y: 454, endPoint x: 415, endPoint y: 469, distance: 243.1
click at [415, 469] on div "× Update Address Rozen O Walmart Dufferin Mall Supercentre Company cannot excee…" at bounding box center [577, 519] width 326 height 592
type input "Walmart Dufferin Mall Supercentre"
click at [724, 209] on span "×" at bounding box center [729, 208] width 12 height 25
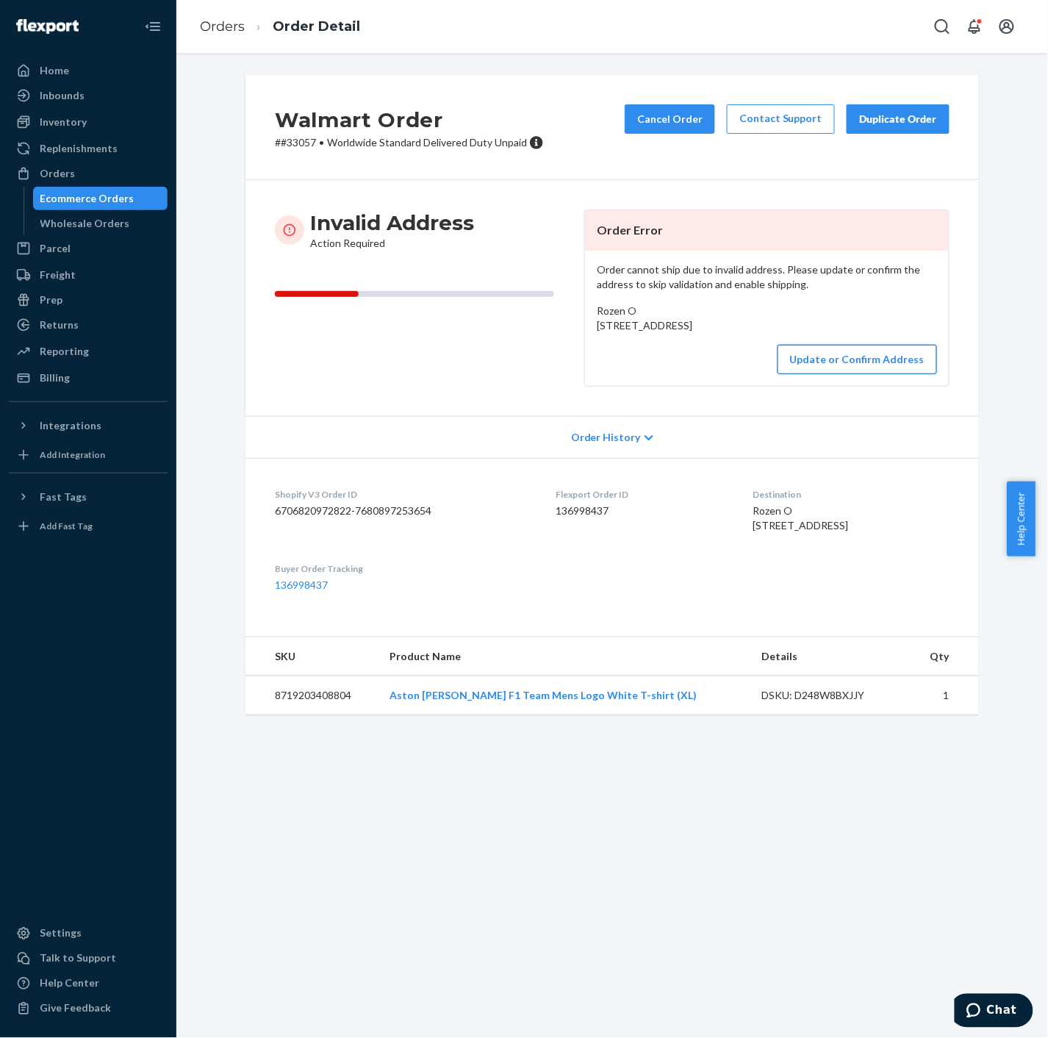
click at [824, 374] on button "Update or Confirm Address" at bounding box center [858, 359] width 160 height 29
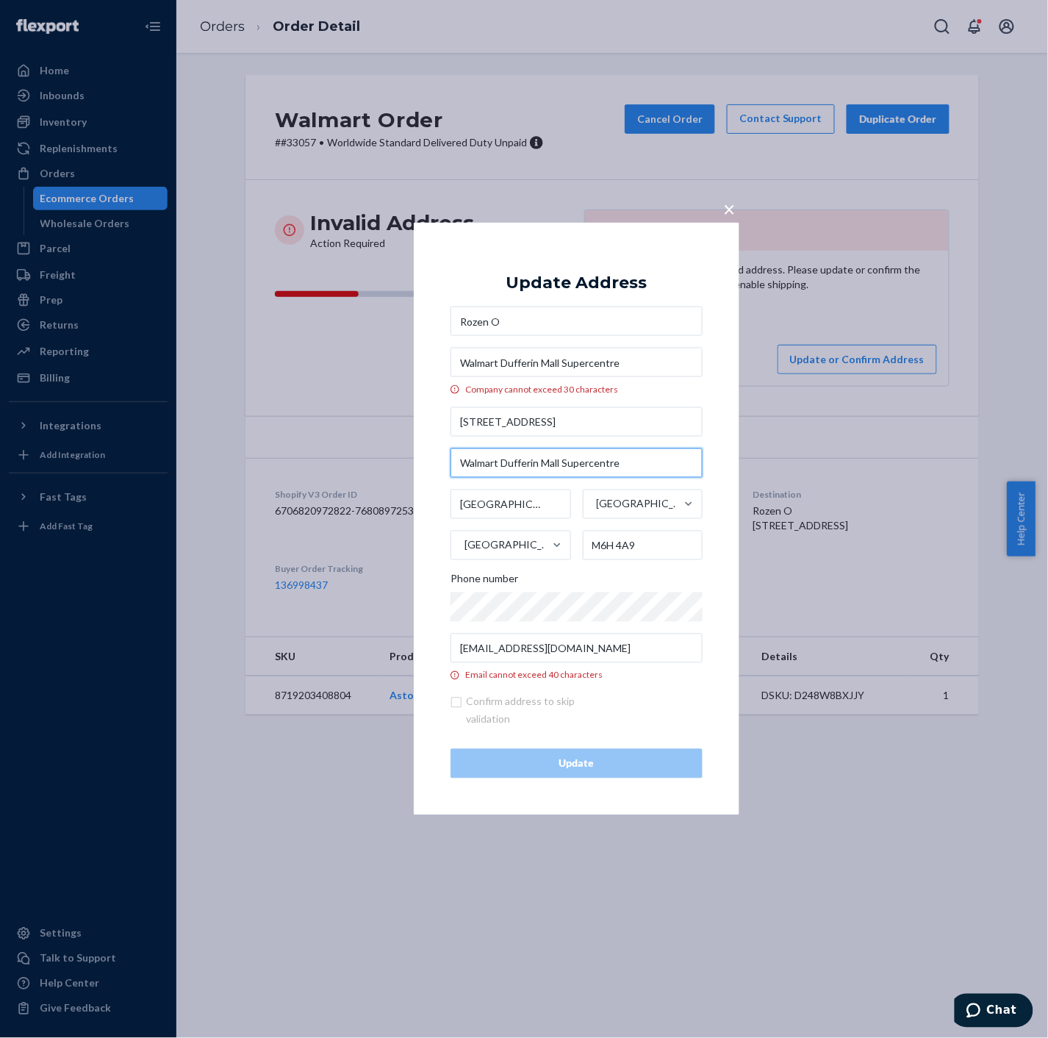
drag, startPoint x: 501, startPoint y: 461, endPoint x: 436, endPoint y: 460, distance: 64.7
click at [436, 460] on div "× Update Address Rozen O Walmart Dufferin Mall Supercentre Company cannot excee…" at bounding box center [577, 519] width 326 height 592
drag, startPoint x: 648, startPoint y: 357, endPoint x: 481, endPoint y: 372, distance: 166.8
click at [431, 369] on div "× Update Address Rozen O Walmart Dufferin Mall Supercentre Company cannot excee…" at bounding box center [577, 519] width 326 height 592
paste input "text"
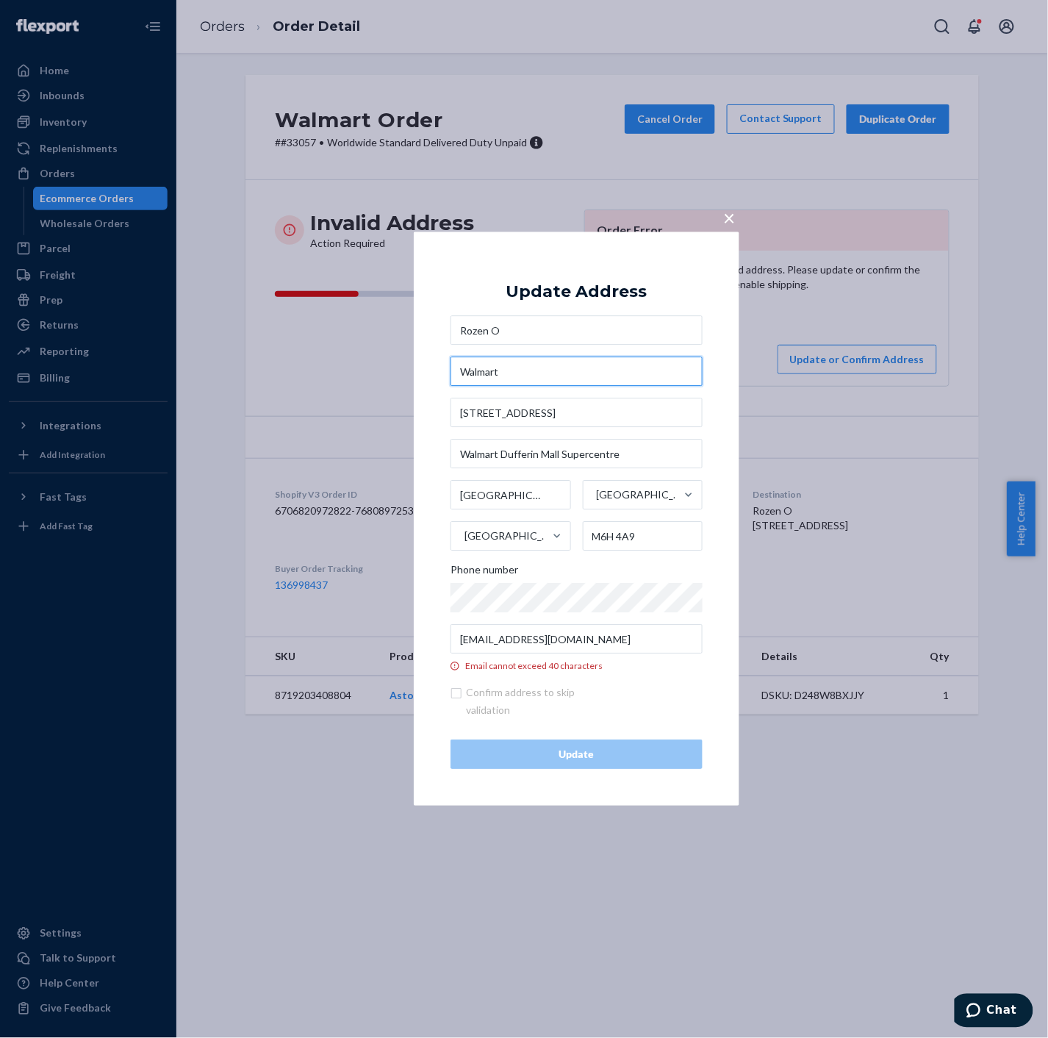
type input "Walmart"
drag, startPoint x: 503, startPoint y: 454, endPoint x: 414, endPoint y: 454, distance: 88.9
click at [414, 454] on div "× Update Address Rozen O Walmart [STREET_ADDRESS] Phone number [EMAIL_ADDRESS][…" at bounding box center [577, 519] width 326 height 574
type input "Dufferin Mall Supercentre"
click at [568, 637] on input "[EMAIL_ADDRESS][DOMAIN_NAME]" at bounding box center [577, 639] width 252 height 29
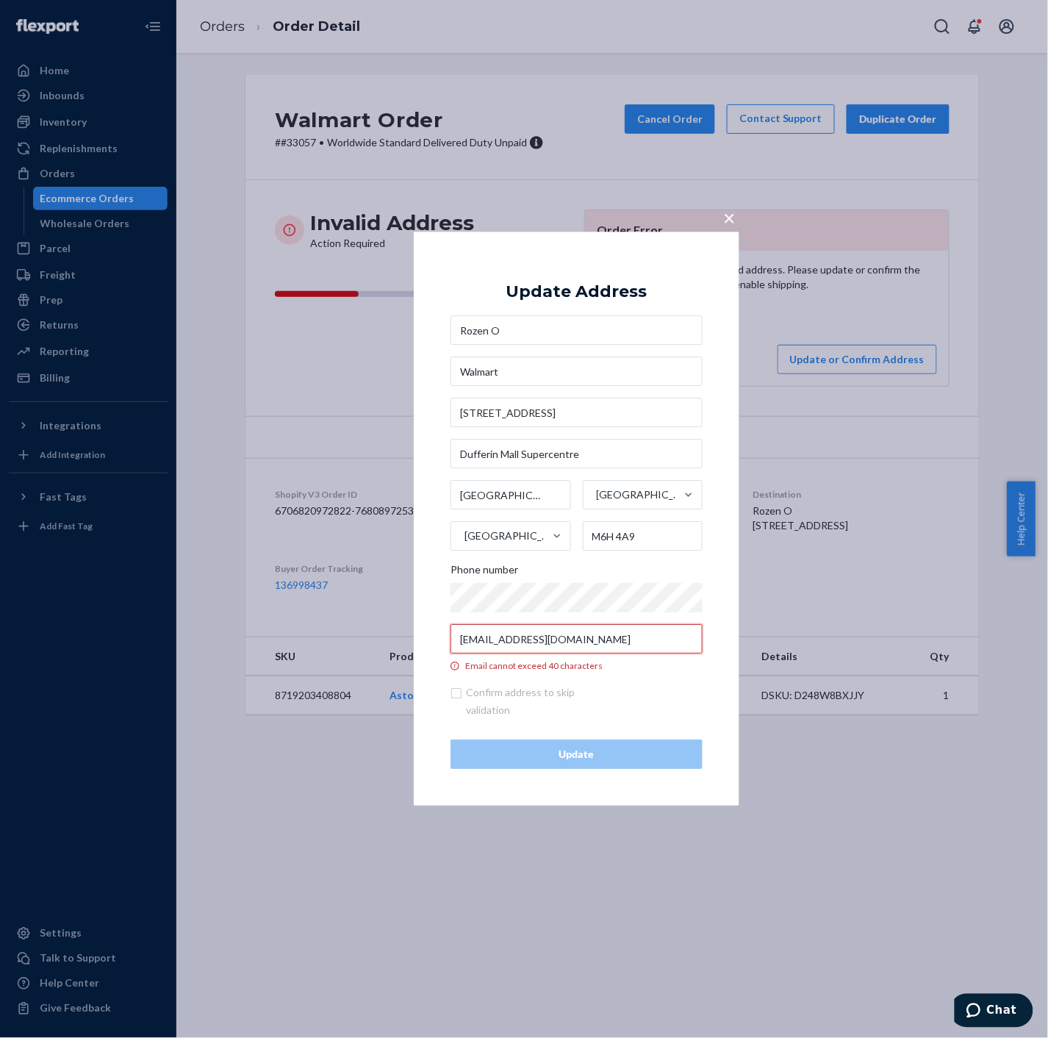
click at [568, 637] on input "[EMAIL_ADDRESS][DOMAIN_NAME]" at bounding box center [577, 639] width 252 height 29
paste input "[EMAIL_ADDRESS][DOMAIN_NAME]"
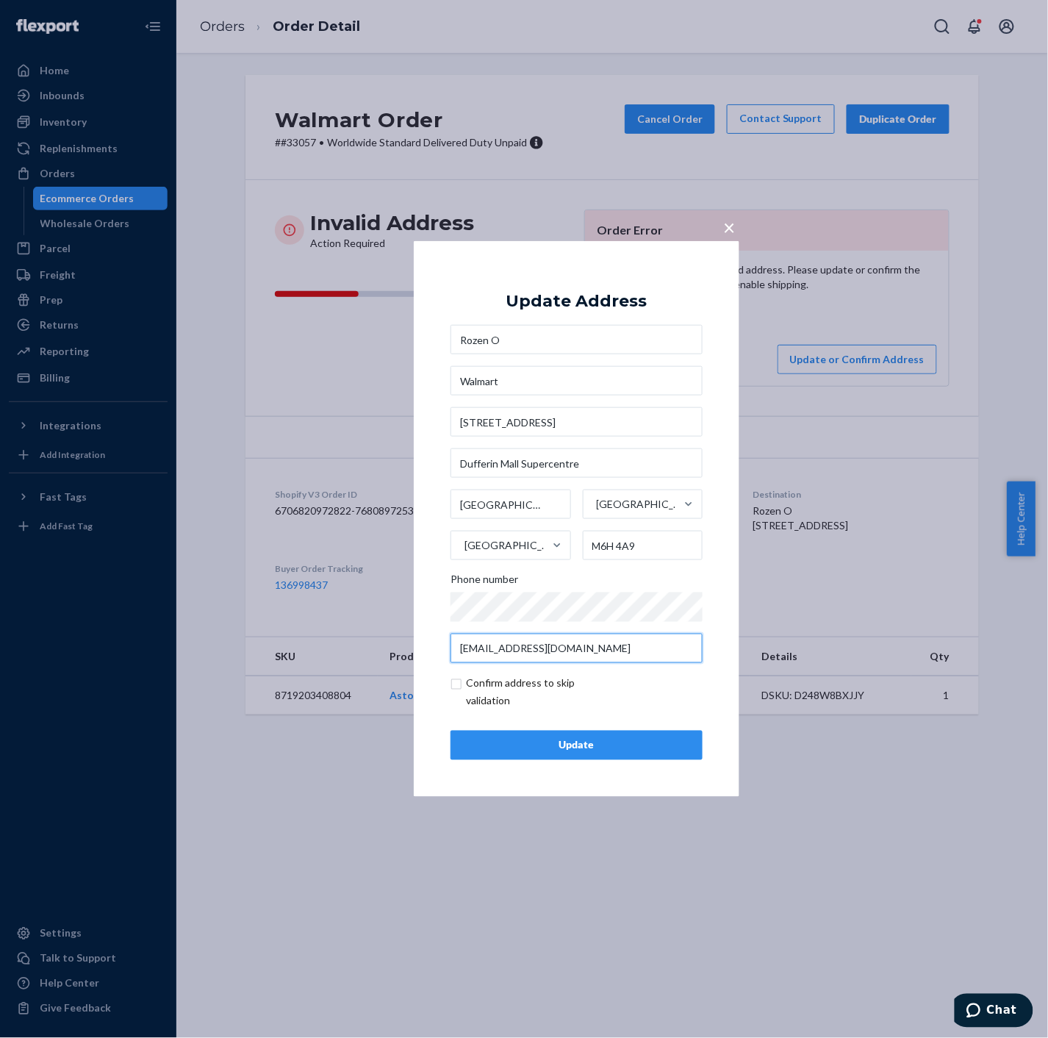
type input "[EMAIL_ADDRESS][DOMAIN_NAME]"
click at [453, 685] on input "checkbox" at bounding box center [536, 692] width 171 height 35
checkbox input "true"
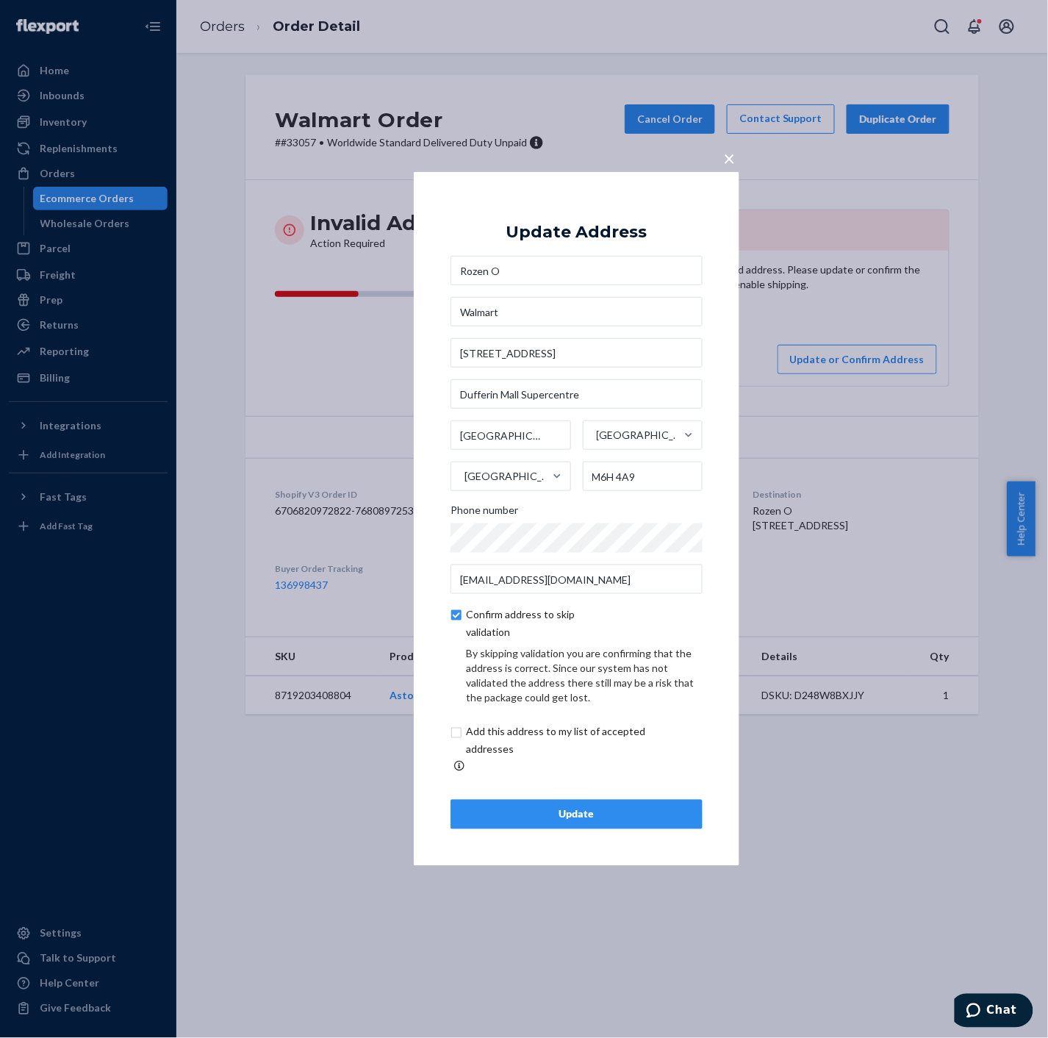
click at [574, 807] on div "Update" at bounding box center [576, 814] width 227 height 15
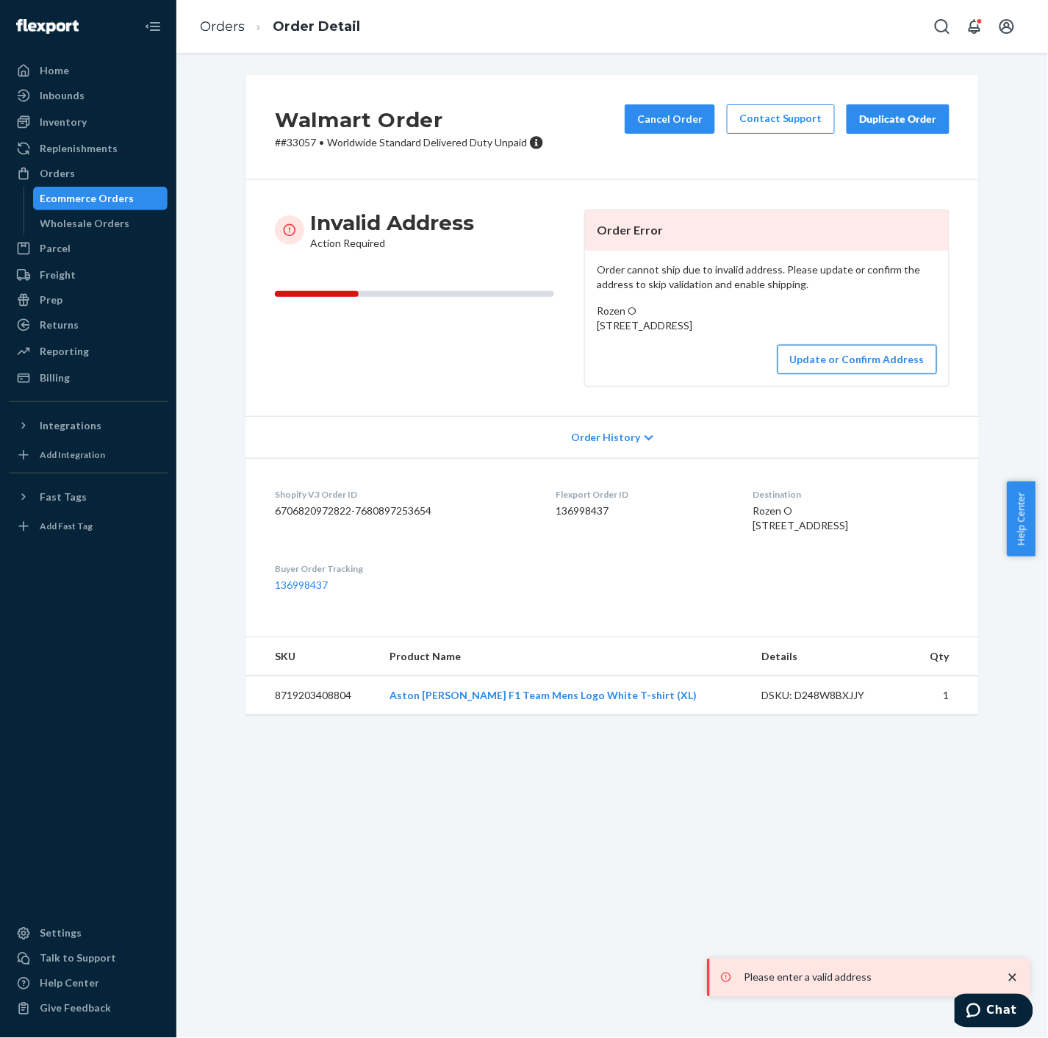
click at [861, 374] on button "Update or Confirm Address" at bounding box center [858, 359] width 160 height 29
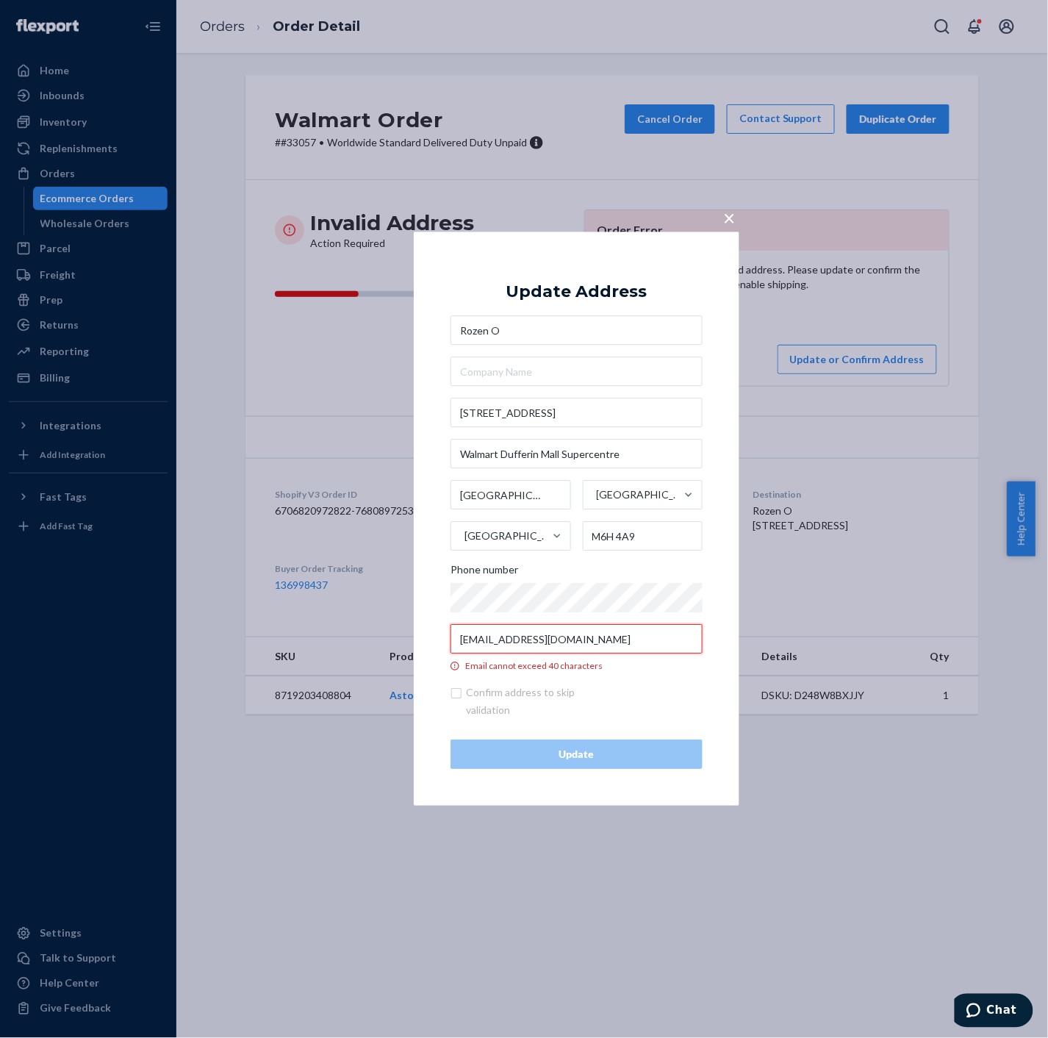
click at [527, 645] on input "[EMAIL_ADDRESS][DOMAIN_NAME]" at bounding box center [577, 639] width 252 height 29
paste input "[EMAIL_ADDRESS][DOMAIN_NAME]"
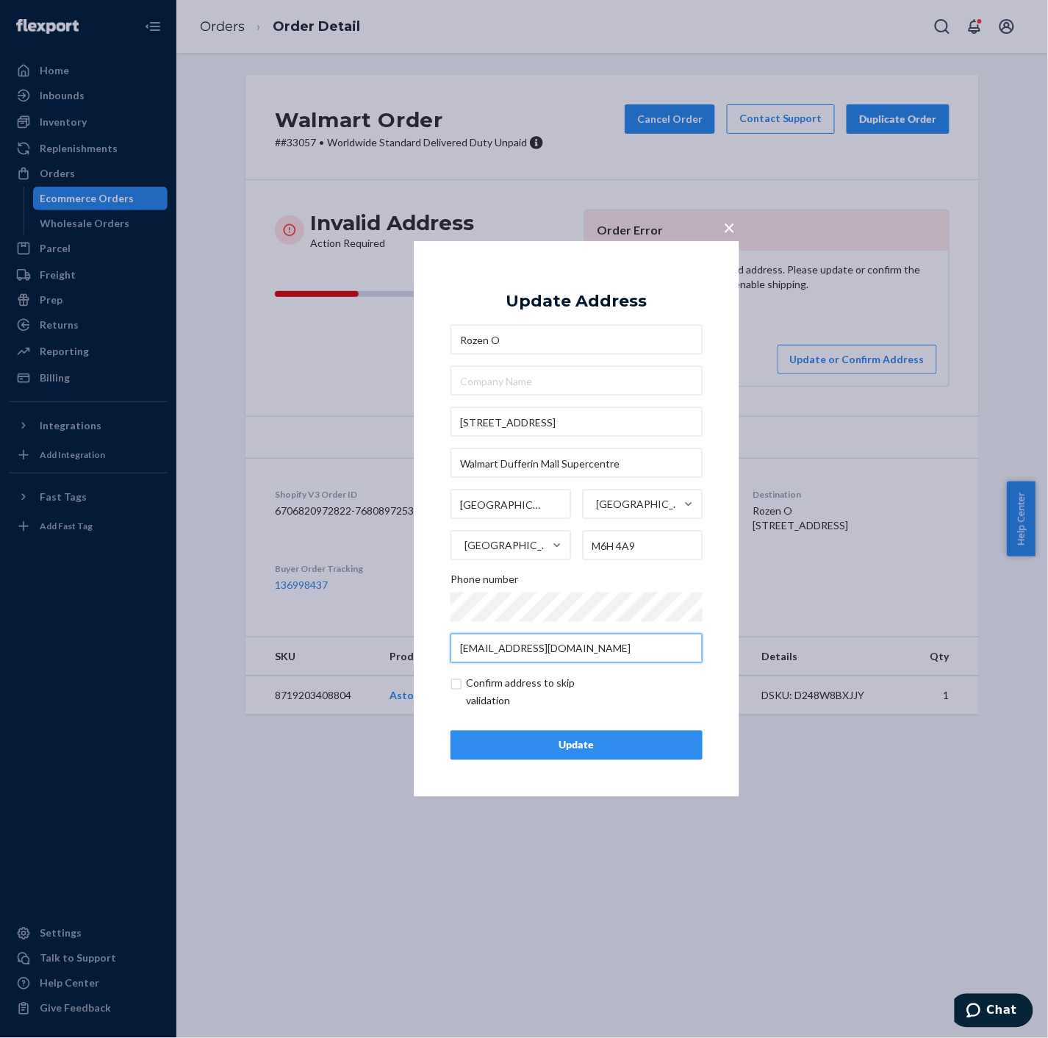
click at [463, 648] on input "[EMAIL_ADDRESS][DOMAIN_NAME]" at bounding box center [577, 648] width 252 height 29
type input "[EMAIL_ADDRESS][DOMAIN_NAME]"
click at [639, 675] on div "Confirm address to skip validation" at bounding box center [577, 692] width 252 height 35
click at [574, 736] on button "Update" at bounding box center [577, 745] width 252 height 29
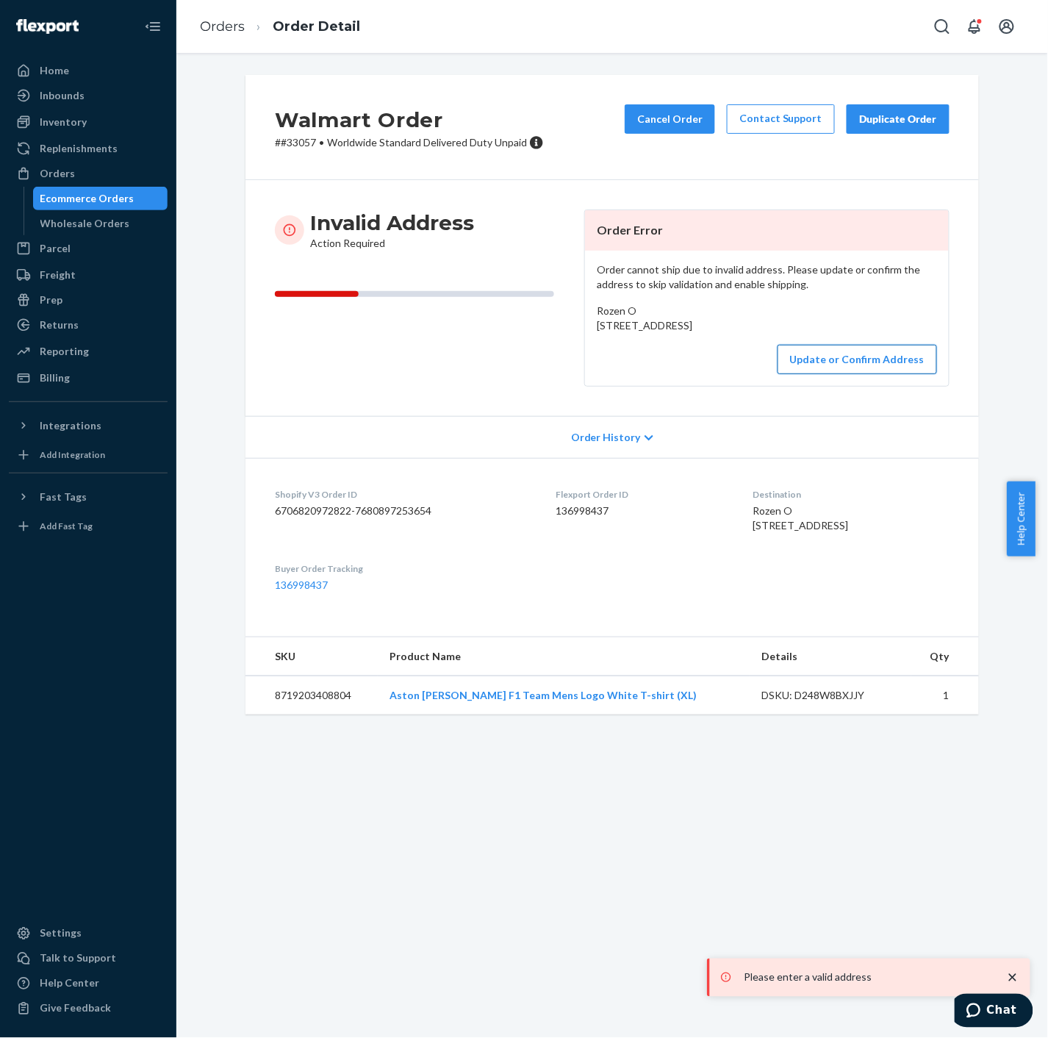
click at [836, 374] on button "Update or Confirm Address" at bounding box center [858, 359] width 160 height 29
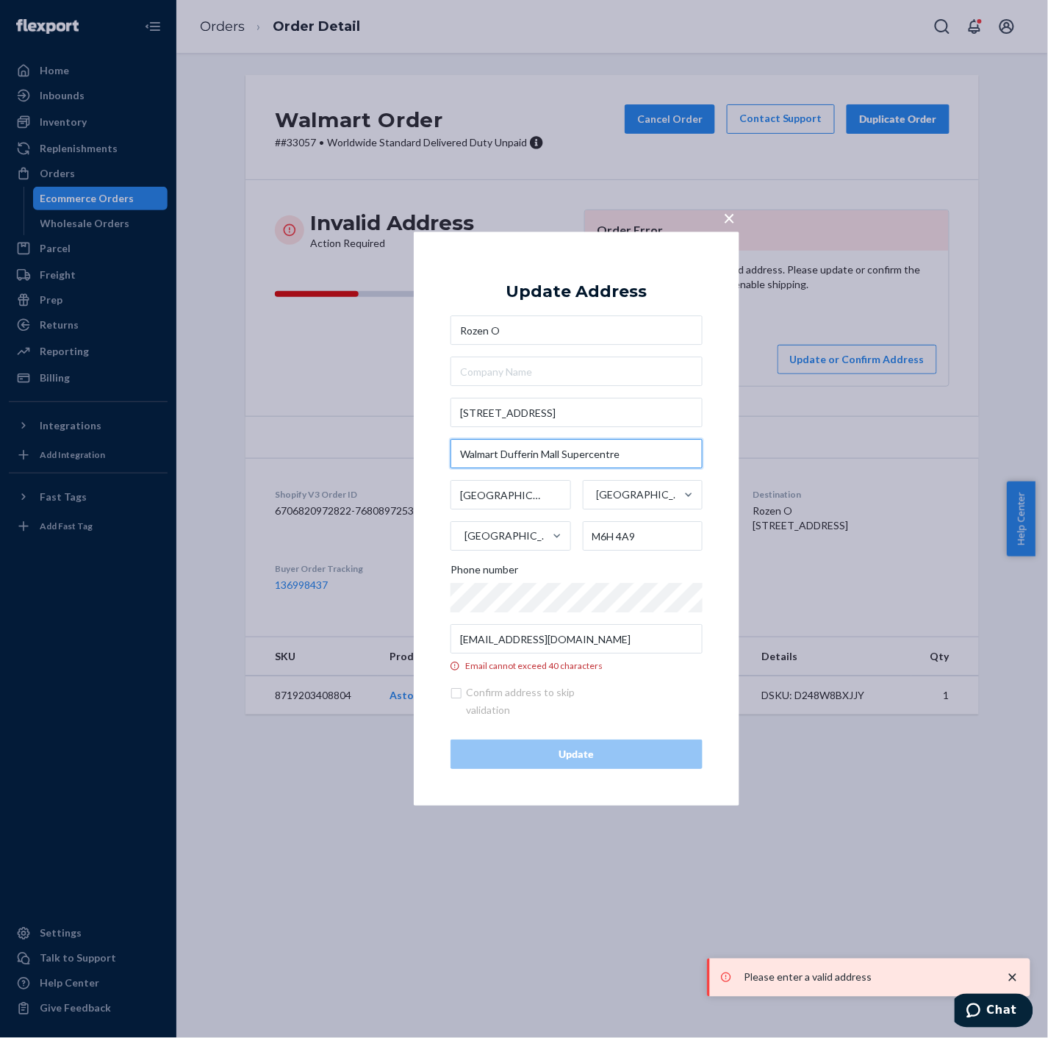
click at [639, 451] on input "Walmart Dufferin Mall Supercentre" at bounding box center [577, 454] width 252 height 29
drag, startPoint x: 501, startPoint y: 454, endPoint x: 418, endPoint y: 458, distance: 83.2
click at [418, 458] on div "× Update Address Rozen O [STREET_ADDRESS] Phone number [EMAIL_ADDRESS][DOMAIN_N…" at bounding box center [577, 519] width 326 height 574
click at [506, 363] on input "text" at bounding box center [577, 371] width 252 height 29
paste input "Walmart"
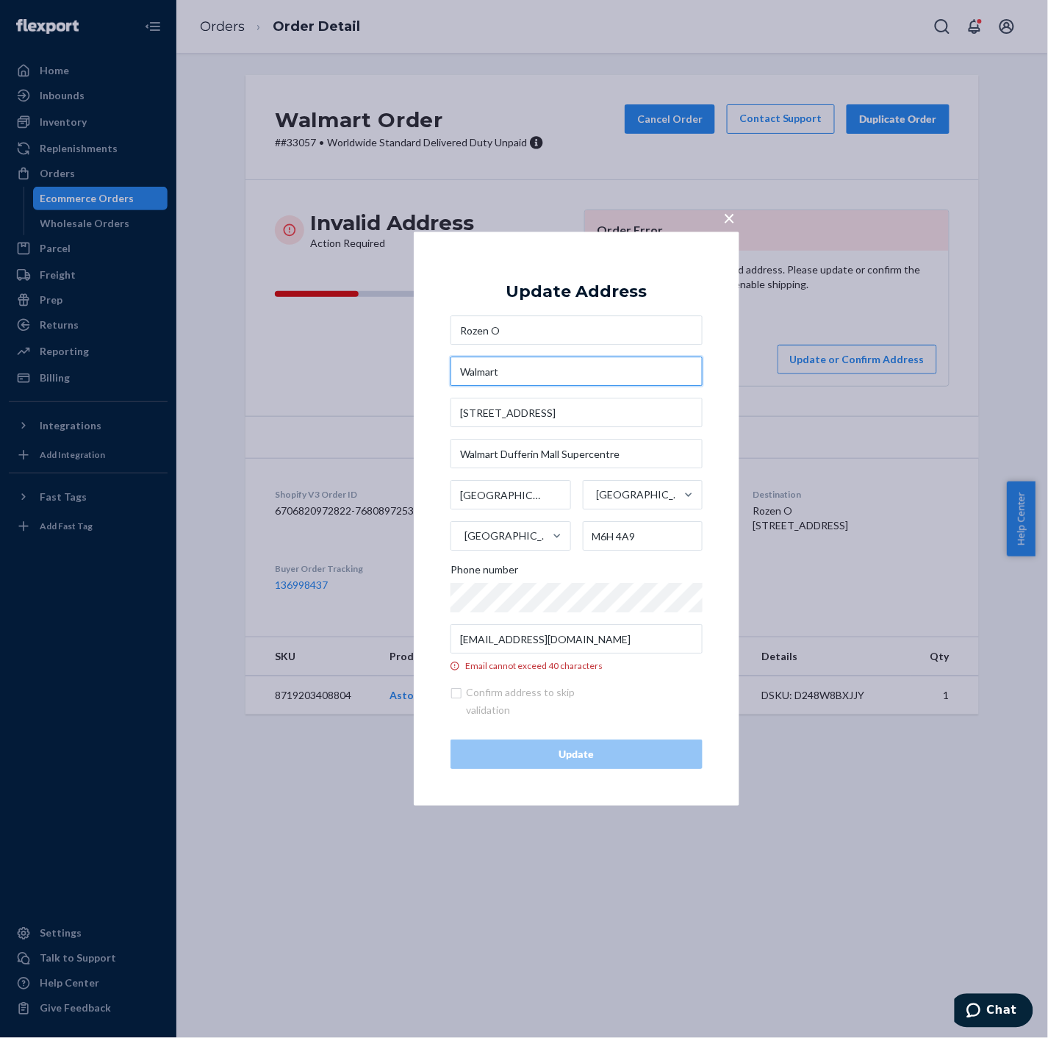
type input "Walmart"
drag, startPoint x: 504, startPoint y: 451, endPoint x: 425, endPoint y: 454, distance: 78.7
click at [425, 454] on div "× Update Address Rozen O Walmart [STREET_ADDRESS] Phone number [EMAIL_ADDRESS][…" at bounding box center [577, 519] width 326 height 574
type input "Dufferin Mall Supercentre"
click at [429, 469] on div "× Update Address Rozen O Walmart [STREET_ADDRESS] Phone number [EMAIL_ADDRESS][…" at bounding box center [577, 519] width 326 height 574
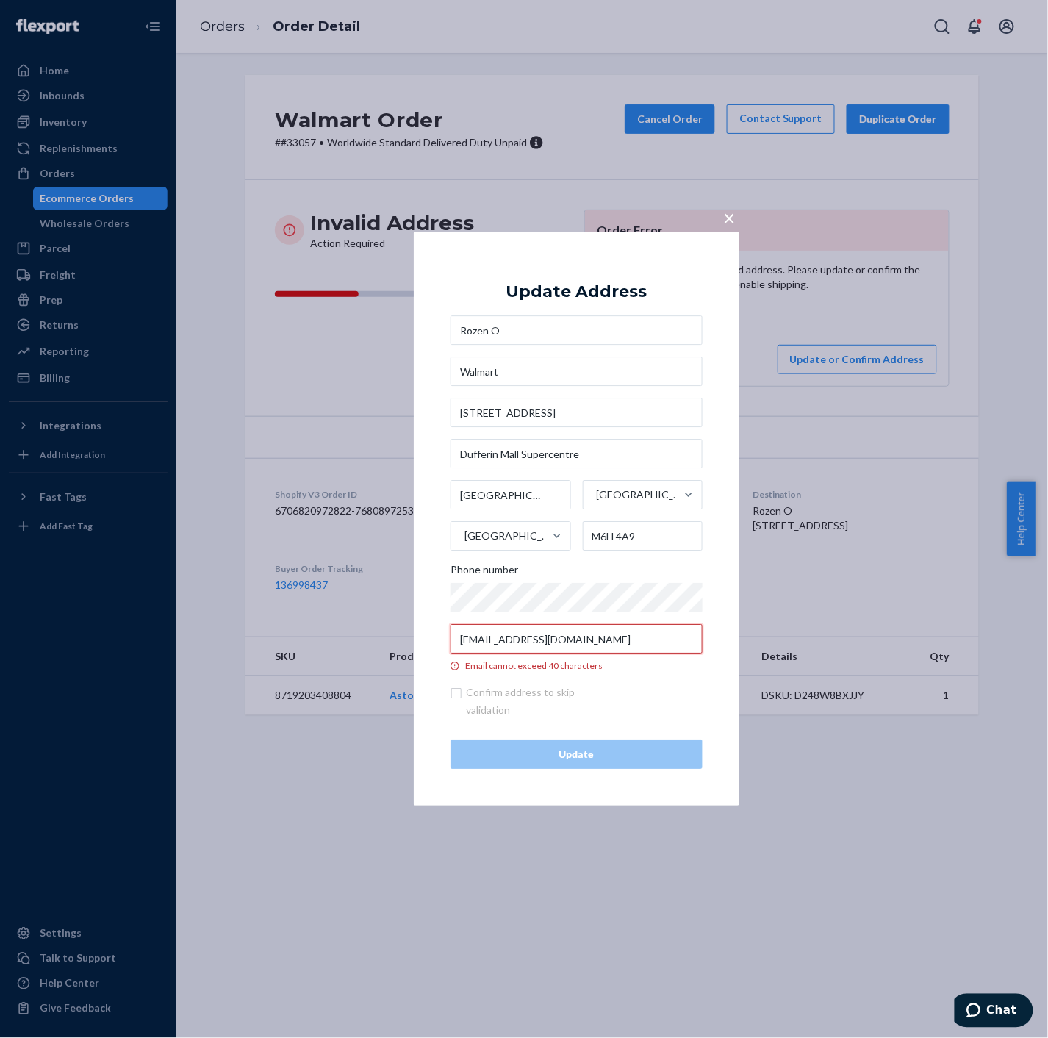
click at [559, 637] on input "[EMAIL_ADDRESS][DOMAIN_NAME]" at bounding box center [577, 639] width 252 height 29
paste input "[EMAIL_ADDRESS][DOMAIN_NAME]"
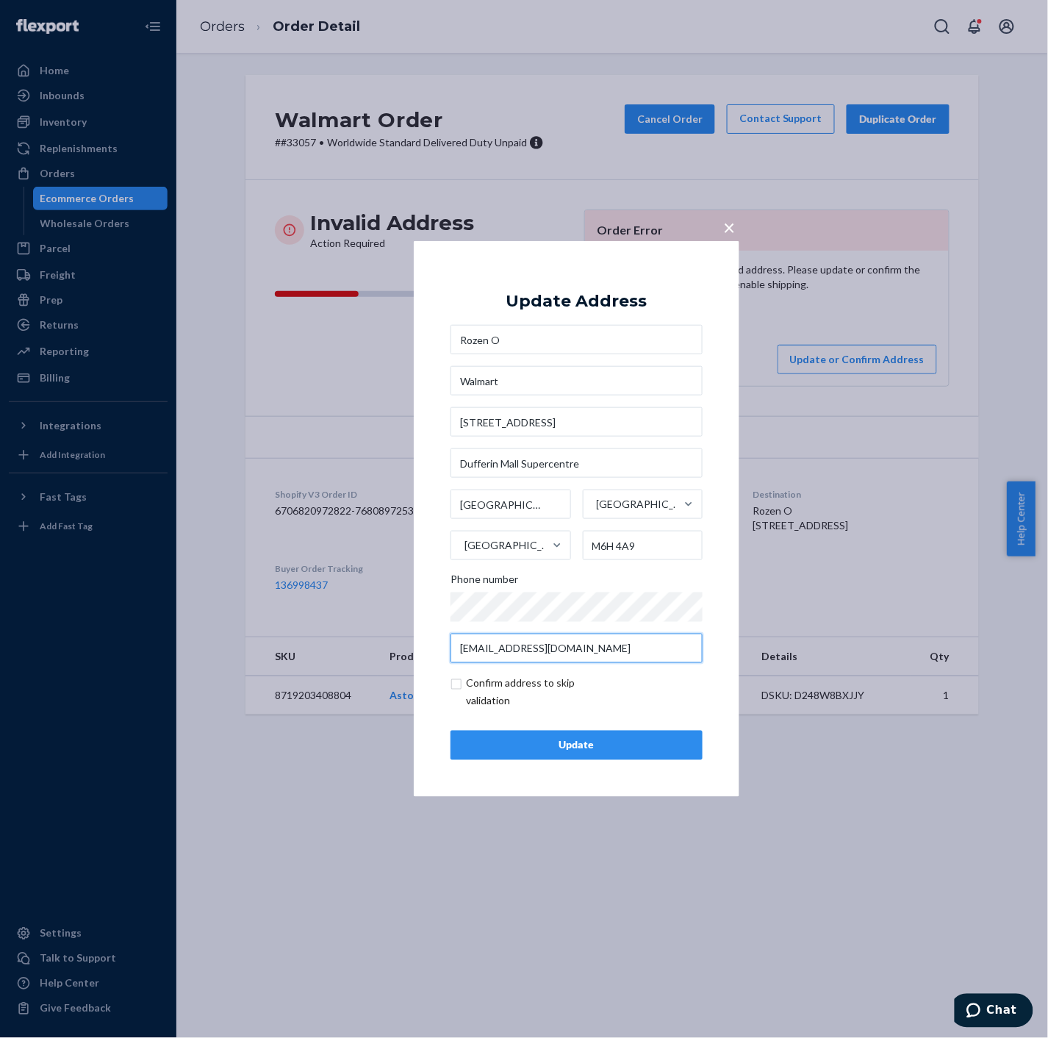
type input "[EMAIL_ADDRESS][DOMAIN_NAME]"
click at [456, 687] on input "checkbox" at bounding box center [536, 692] width 171 height 35
checkbox input "true"
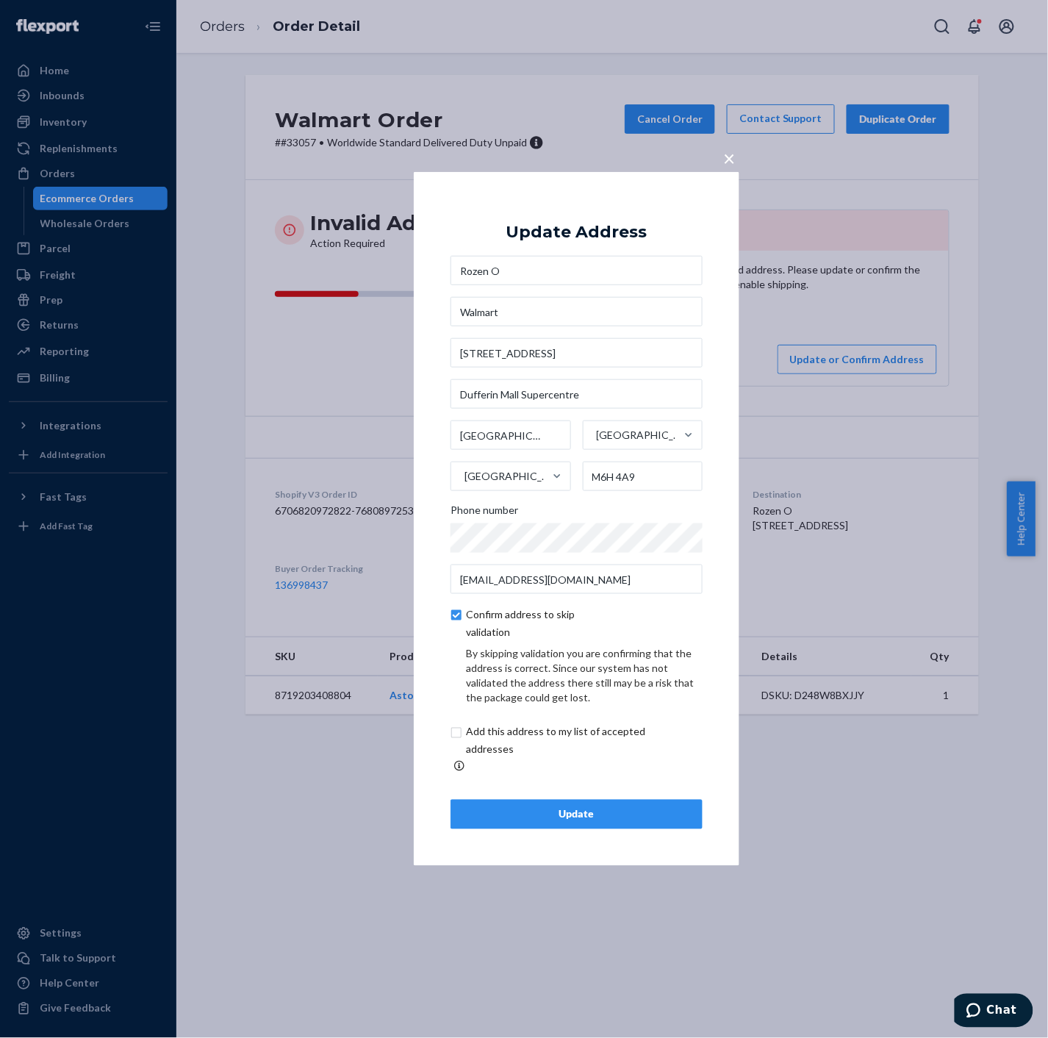
click at [537, 800] on button "Update" at bounding box center [577, 814] width 252 height 29
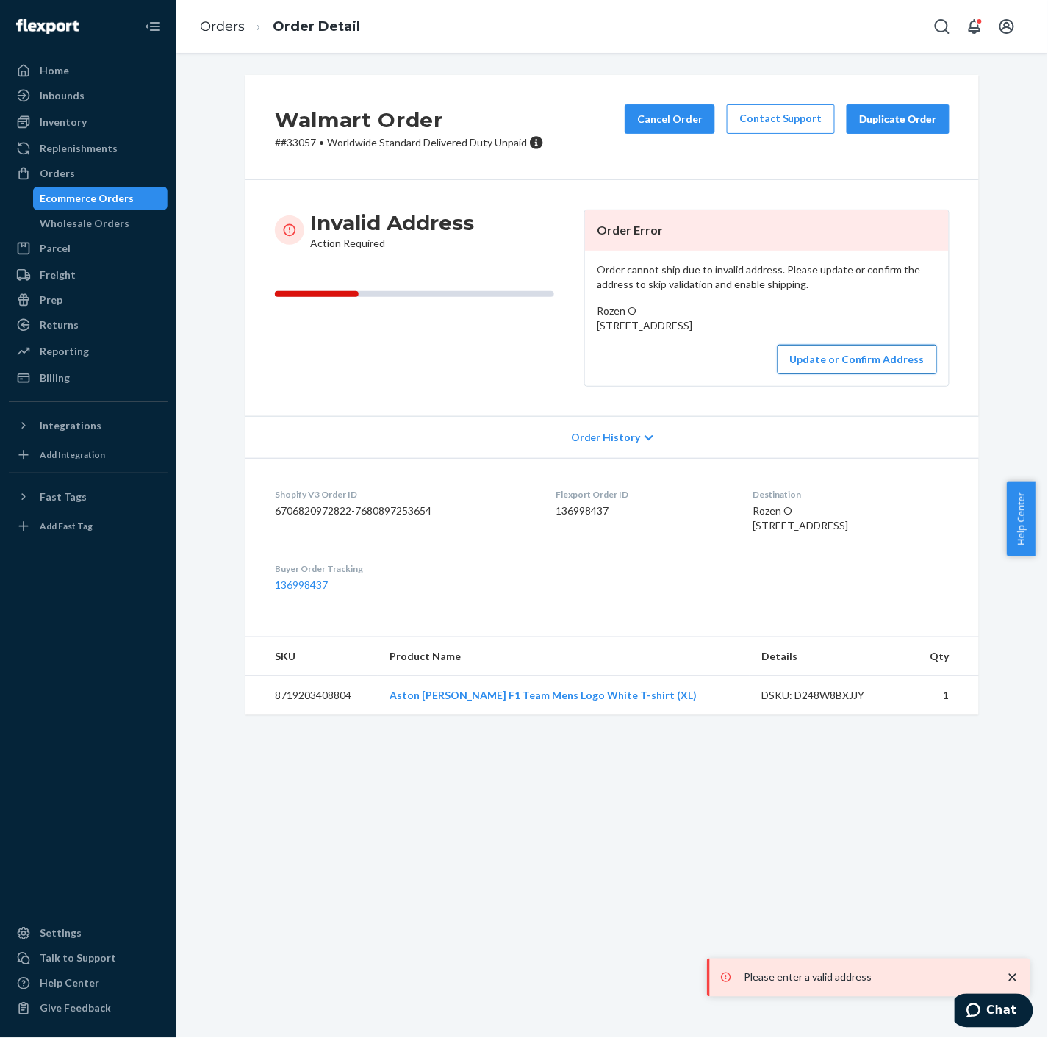
click at [822, 374] on button "Update or Confirm Address" at bounding box center [858, 359] width 160 height 29
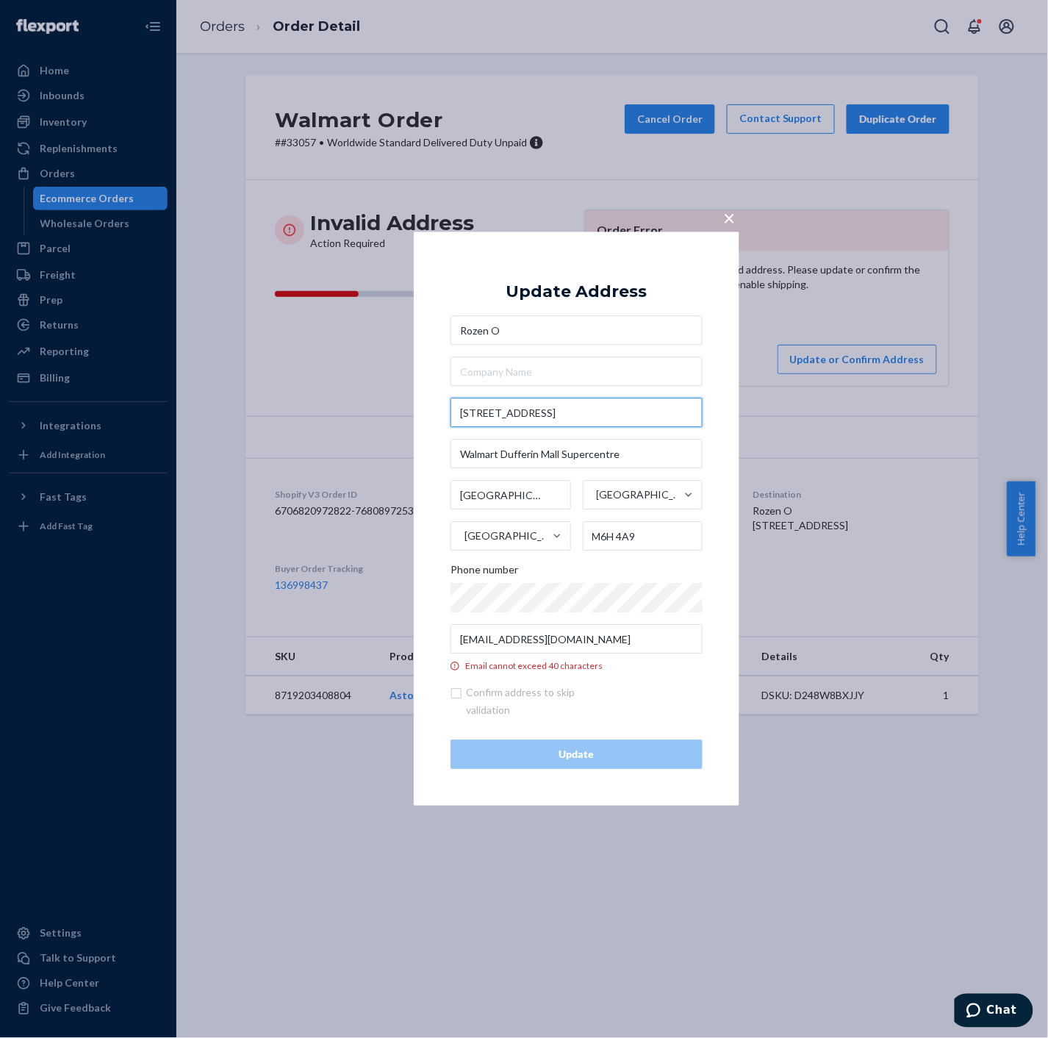
drag, startPoint x: 576, startPoint y: 416, endPoint x: 439, endPoint y: 418, distance: 137.5
click at [439, 418] on div "× Update Address Rozen O [STREET_ADDRESS] Phone number [EMAIL_ADDRESS][DOMAIN_N…" at bounding box center [577, 519] width 326 height 574
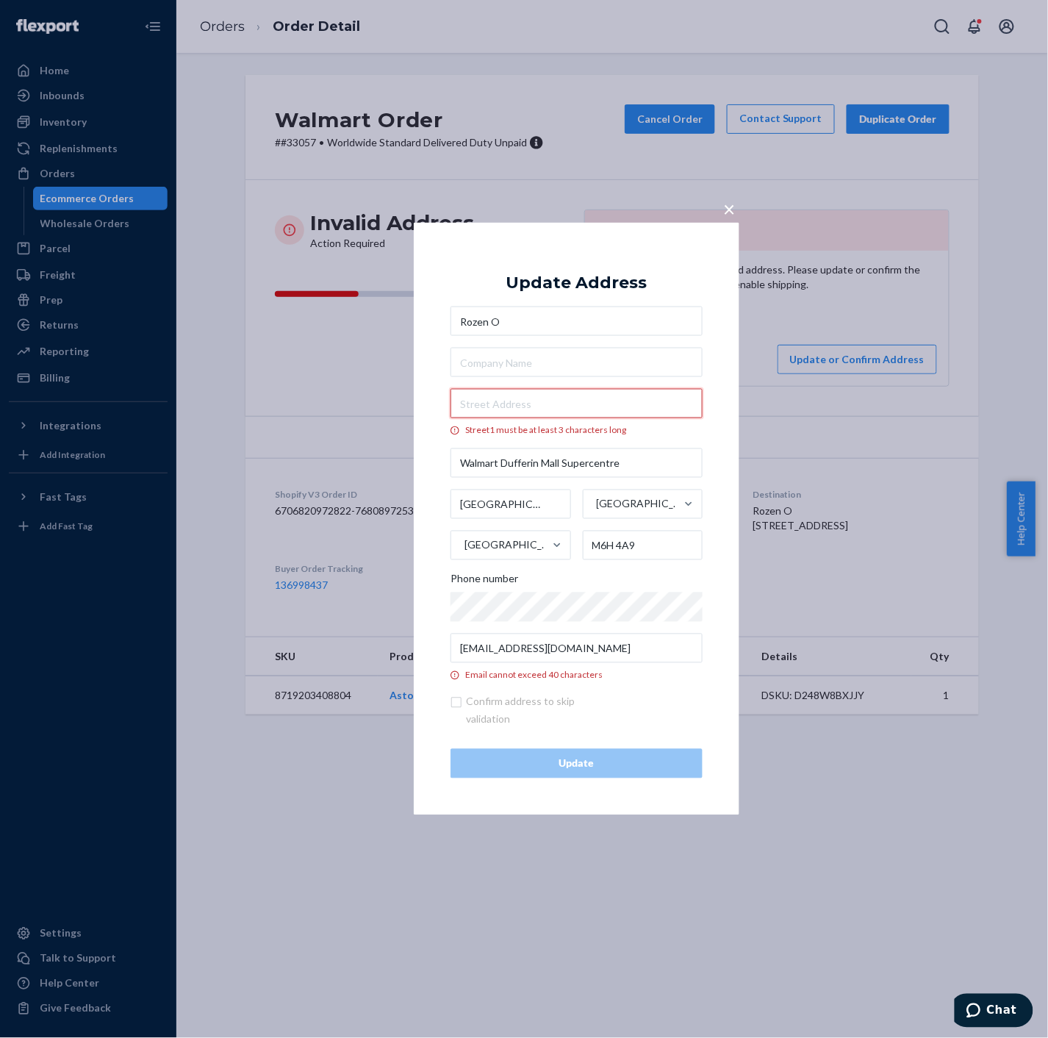
click at [570, 409] on input "Street1 must be at least 3 characters long" at bounding box center [577, 403] width 252 height 29
paste input "[STREET_ADDRESS]"
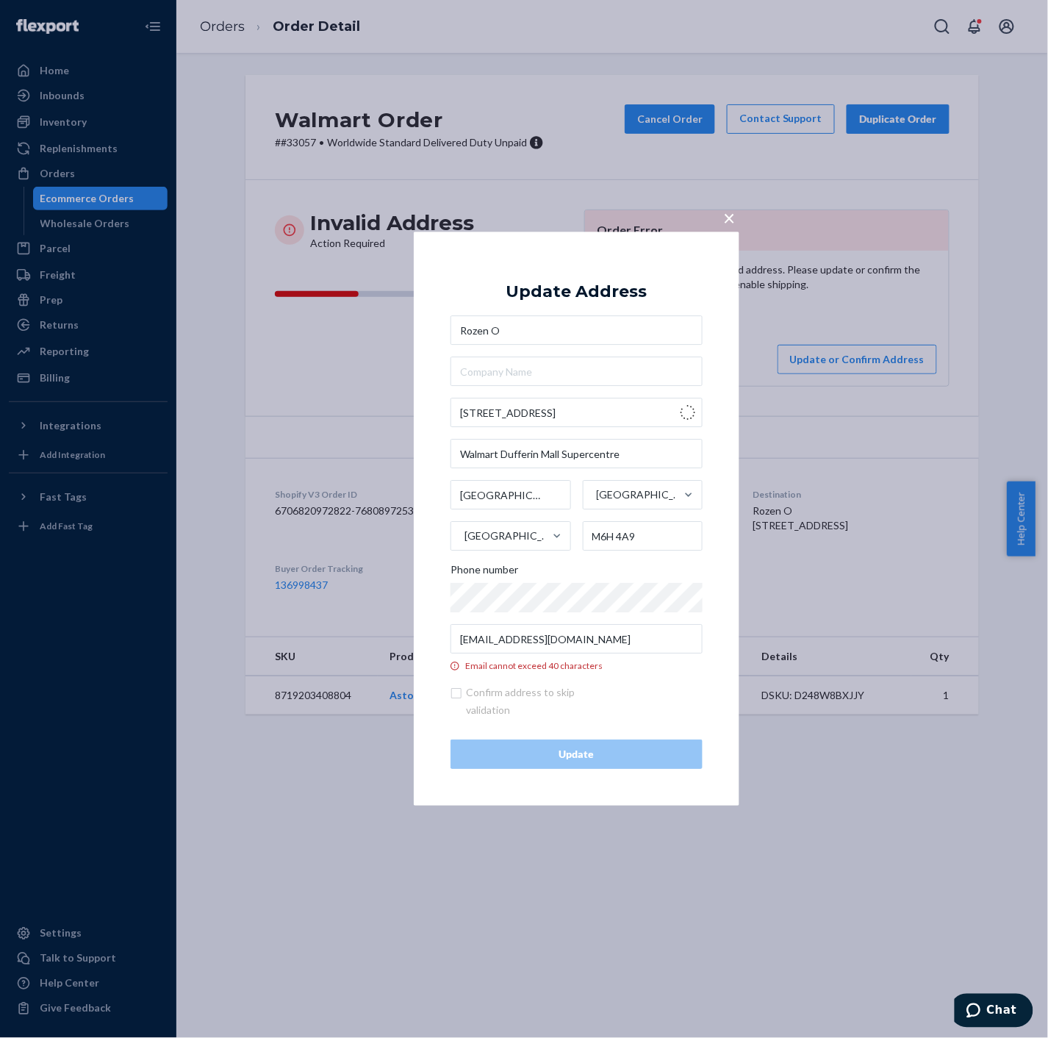
type input "[STREET_ADDRESS]"
type input "Old Toronto - [GEOGRAPHIC_DATA]"
click at [523, 373] on input "text" at bounding box center [577, 371] width 252 height 29
paste input "Walmart"
type input "Walmart"
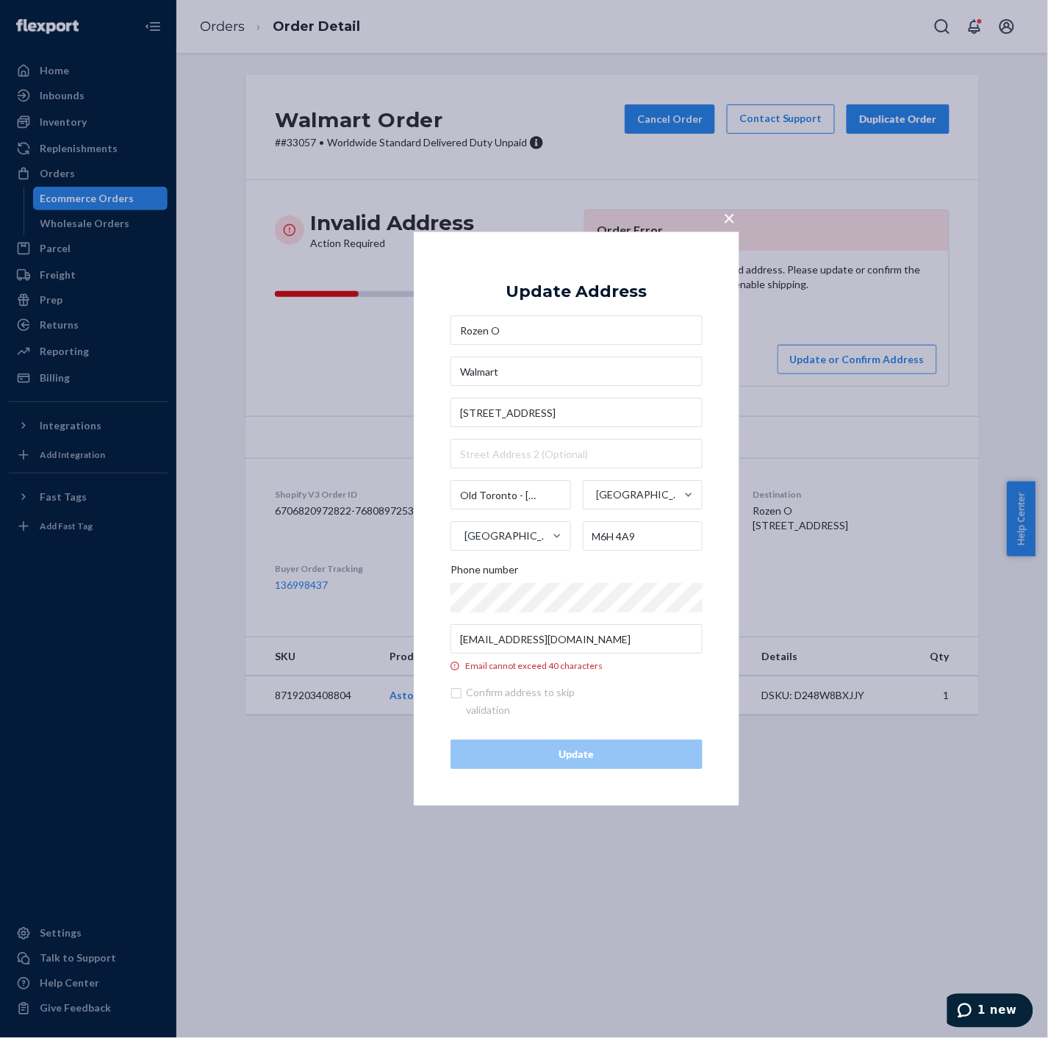
click at [434, 392] on div "× Update Address [GEOGRAPHIC_DATA][STREET_ADDRESS] Phone number [EMAIL_ADDRESS]…" at bounding box center [577, 519] width 326 height 574
click at [540, 638] on input "[EMAIL_ADDRESS][DOMAIN_NAME]" at bounding box center [577, 639] width 252 height 29
paste input "[EMAIL_ADDRESS][DOMAIN_NAME]"
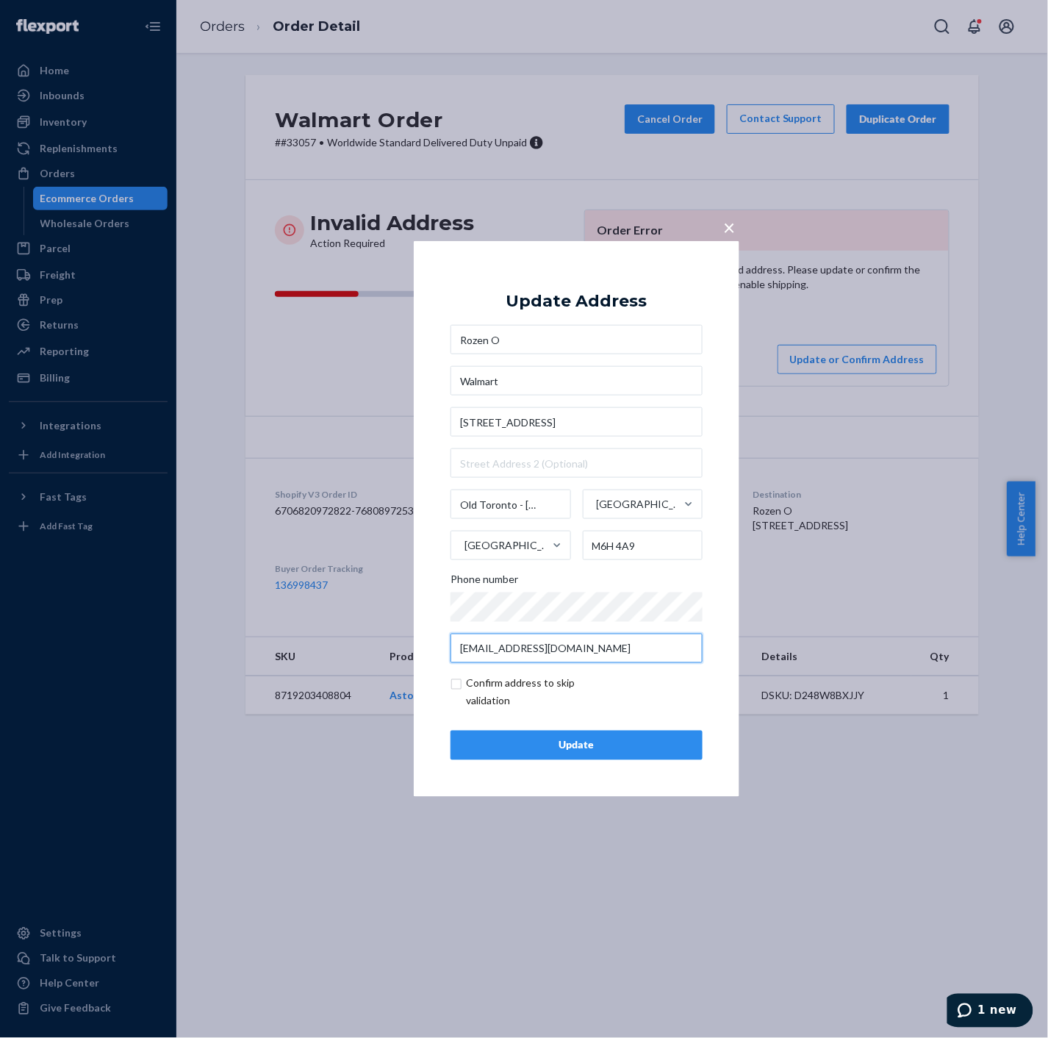
type input "[EMAIL_ADDRESS][DOMAIN_NAME]"
click at [460, 684] on input "checkbox" at bounding box center [536, 692] width 171 height 35
checkbox input "true"
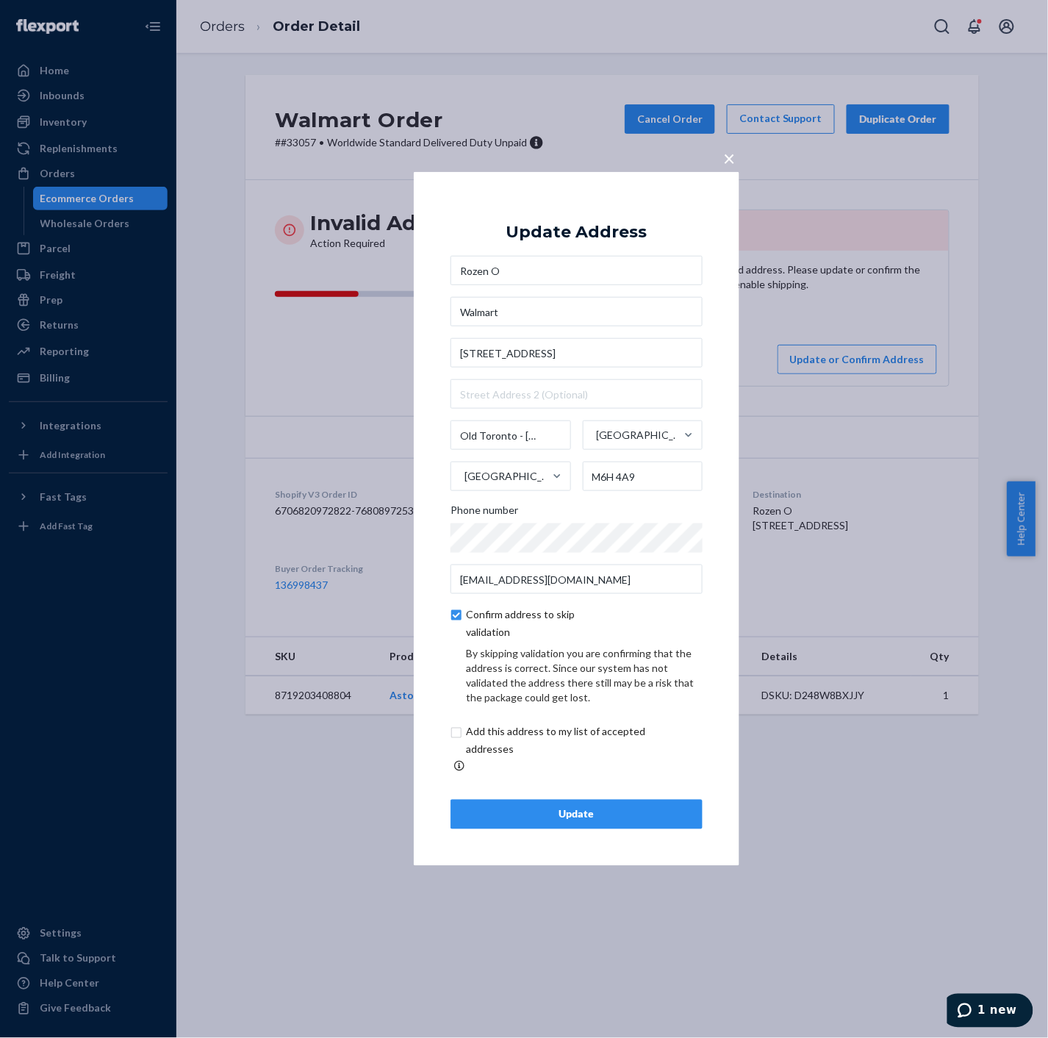
click at [456, 742] on input "checkbox" at bounding box center [573, 740] width 245 height 35
checkbox input "true"
click at [593, 809] on div "Update" at bounding box center [576, 814] width 227 height 15
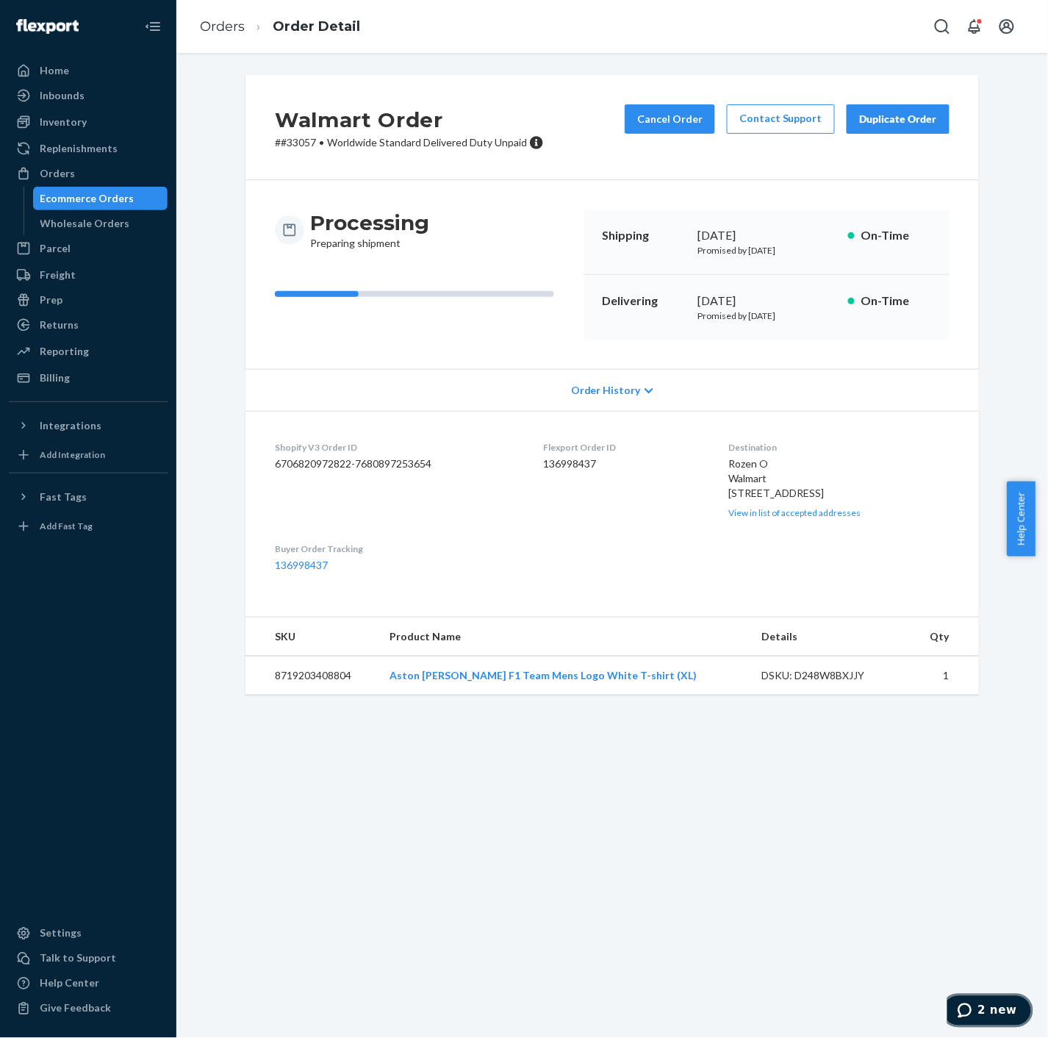
click at [1008, 1019] on button "2 new" at bounding box center [987, 1010] width 92 height 34
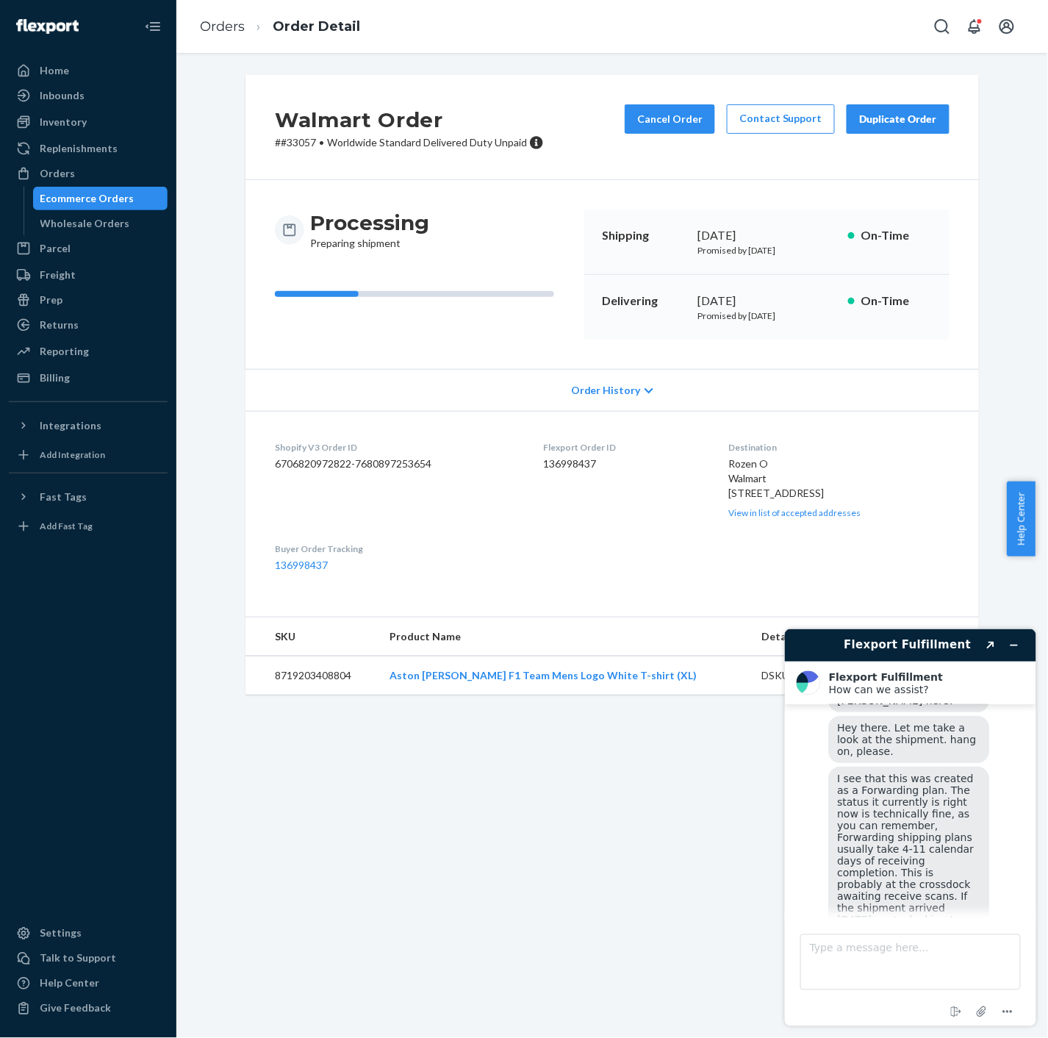
scroll to position [259, 0]
click at [628, 856] on div "Walmart Order # #33057 • Worldwide Standard Delivered Duty Unpaid Cancel Order …" at bounding box center [612, 545] width 872 height 985
click at [1017, 645] on icon "Minimize widget" at bounding box center [1014, 645] width 7 height 0
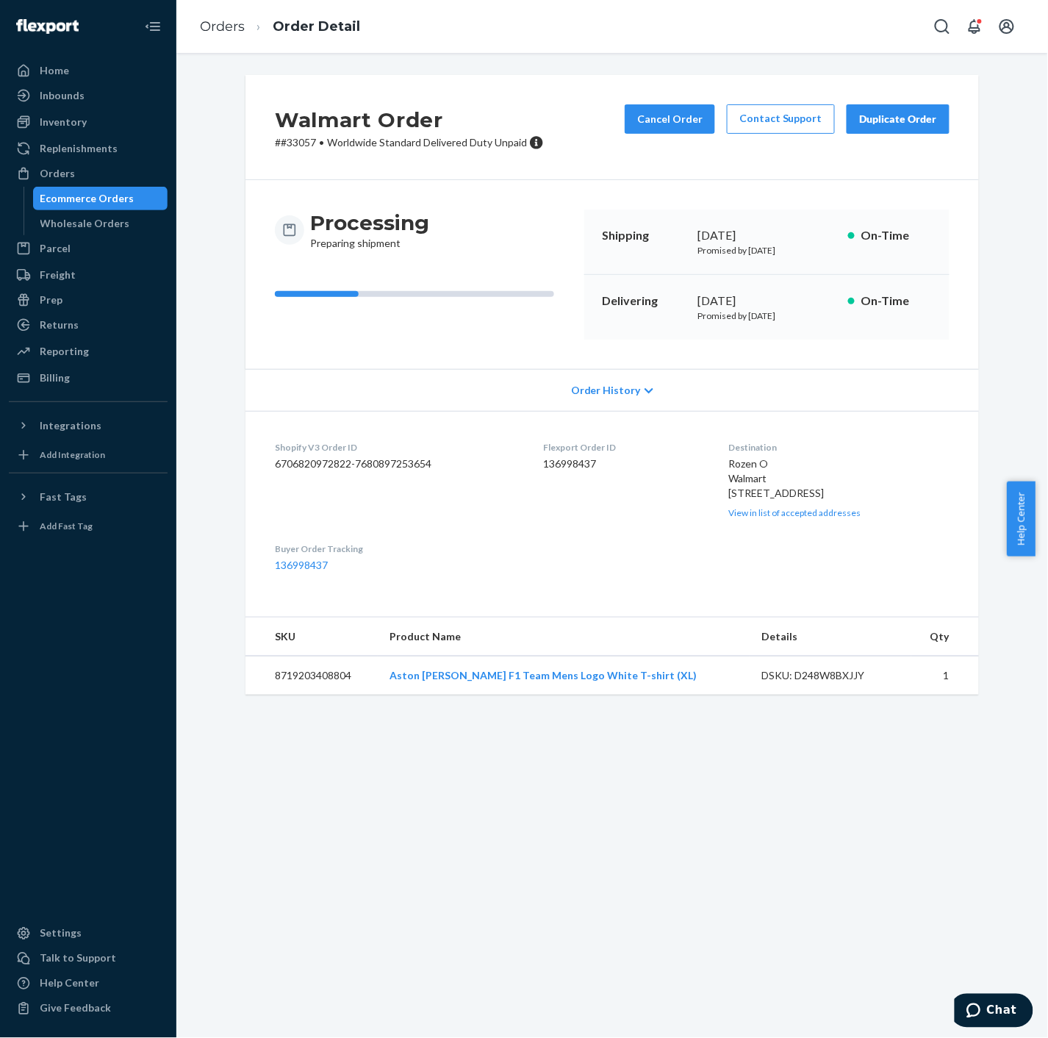
click at [82, 197] on div "Ecommerce Orders" at bounding box center [87, 198] width 94 height 15
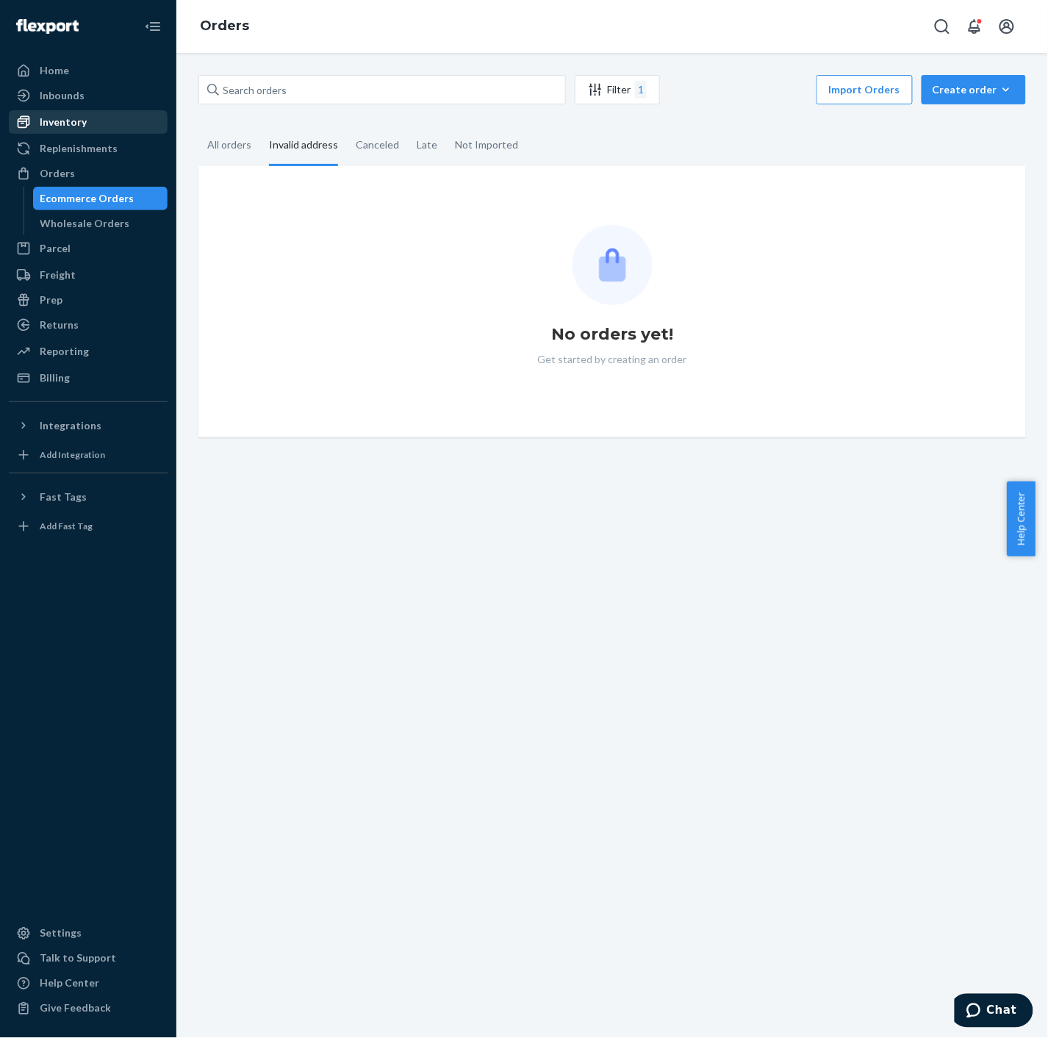
click at [89, 123] on div "Inventory" at bounding box center [88, 122] width 156 height 21
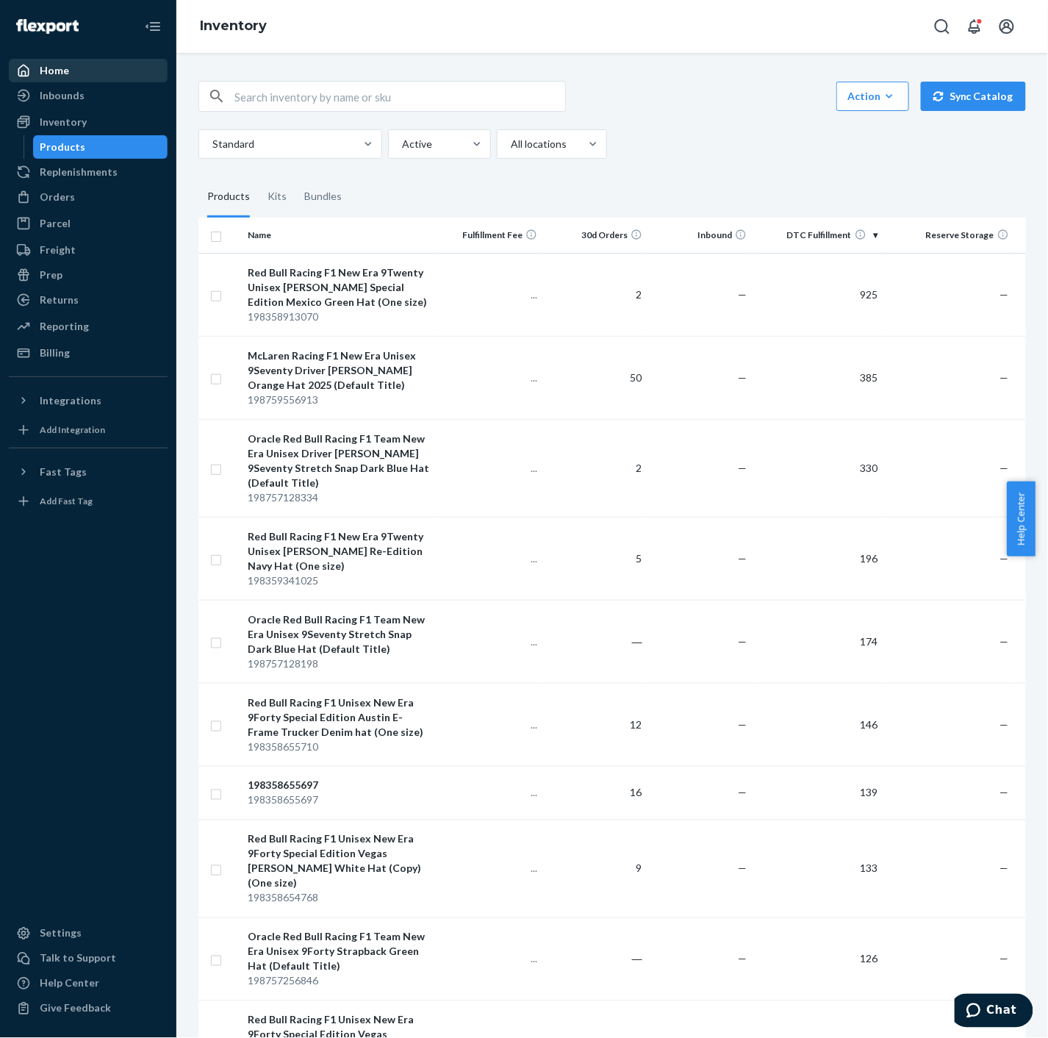
click at [41, 61] on div "Home" at bounding box center [88, 70] width 156 height 21
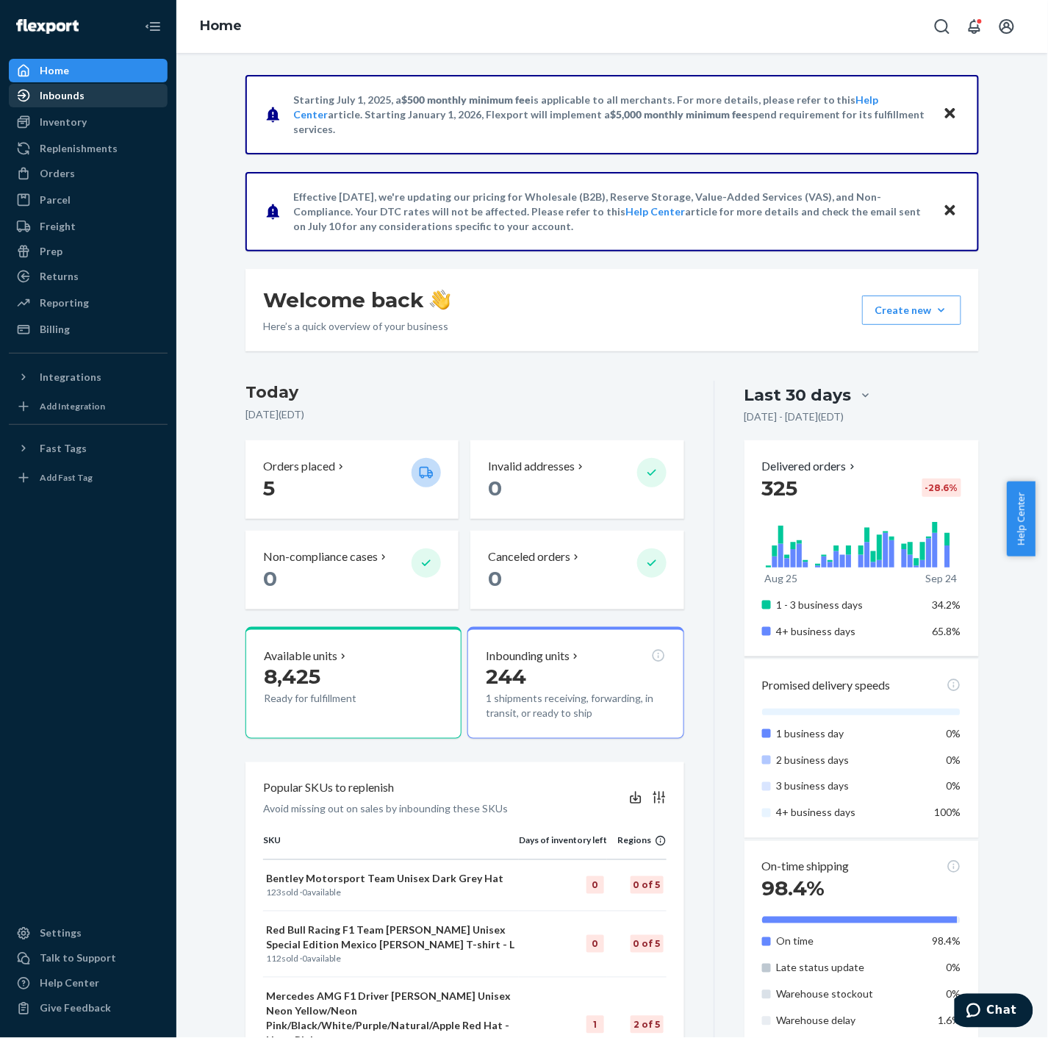
click at [70, 100] on div "Inbounds" at bounding box center [62, 95] width 45 height 15
